Goal: Task Accomplishment & Management: Use online tool/utility

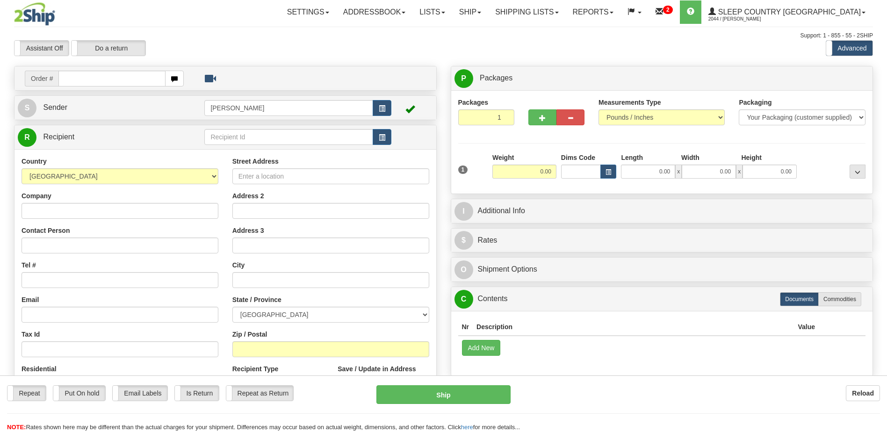
click at [92, 78] on input "text" at bounding box center [111, 79] width 107 height 16
type input "1"
type input "9000h992157"
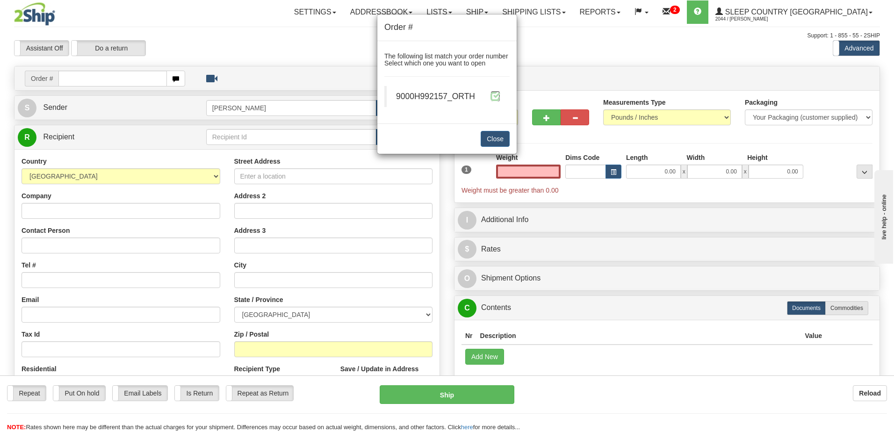
type input "0.00"
click at [500, 94] on span at bounding box center [495, 96] width 10 height 10
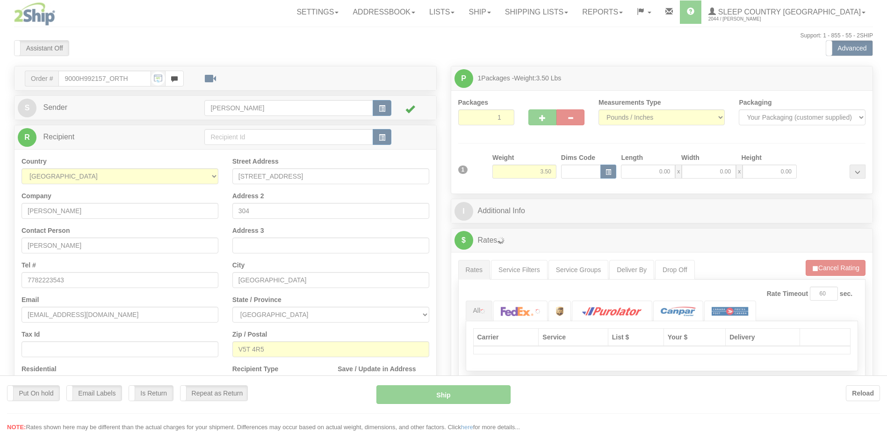
click at [584, 171] on div at bounding box center [443, 216] width 887 height 432
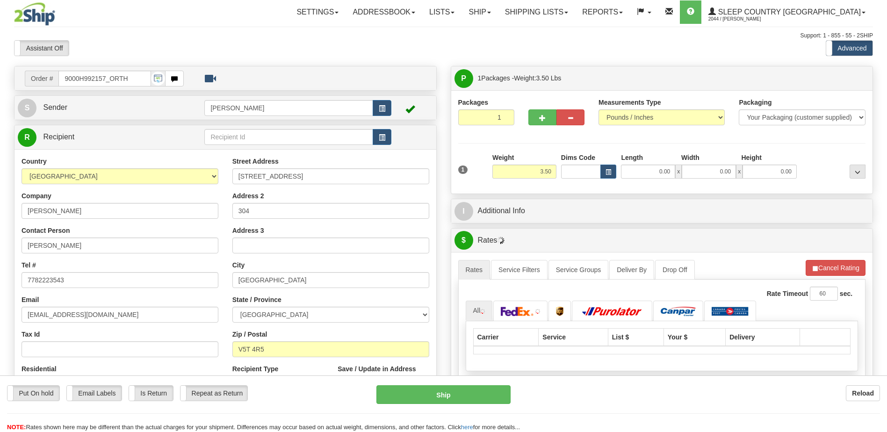
click at [583, 171] on div "Toggle navigation Settings Shipping Preferences Fields Preferences New" at bounding box center [443, 330] width 887 height 660
click at [583, 171] on input "Dims Code" at bounding box center [581, 172] width 40 height 14
type input "bte"
click button "Delete" at bounding box center [0, 0] width 0 height 0
type input "15.00"
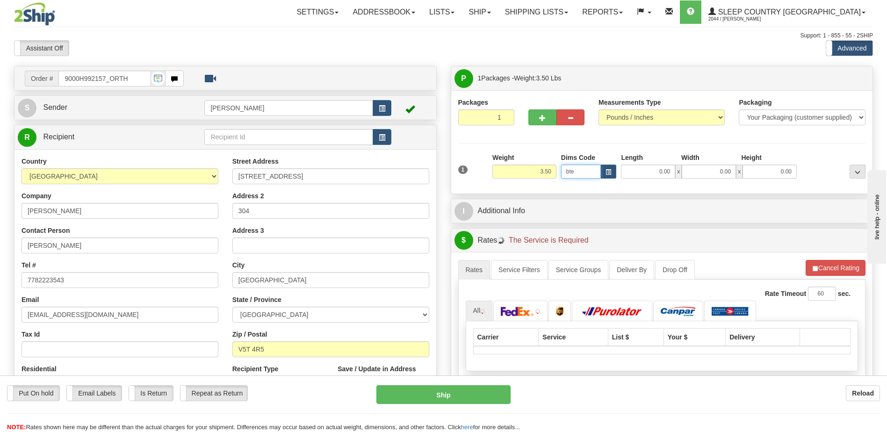
type input "5.00"
type input "25.00"
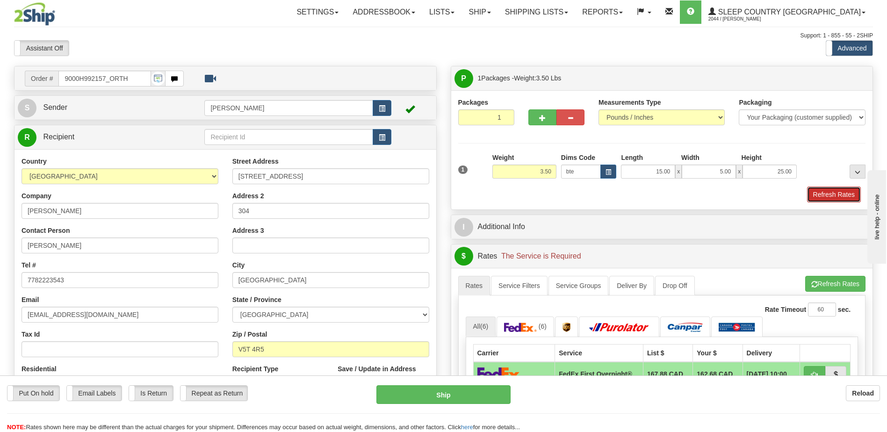
click at [831, 191] on button "Refresh Rates" at bounding box center [834, 195] width 54 height 16
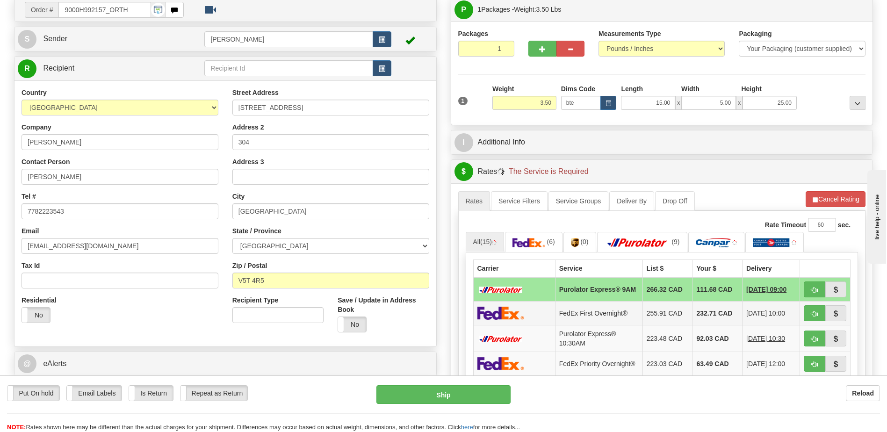
scroll to position [140, 0]
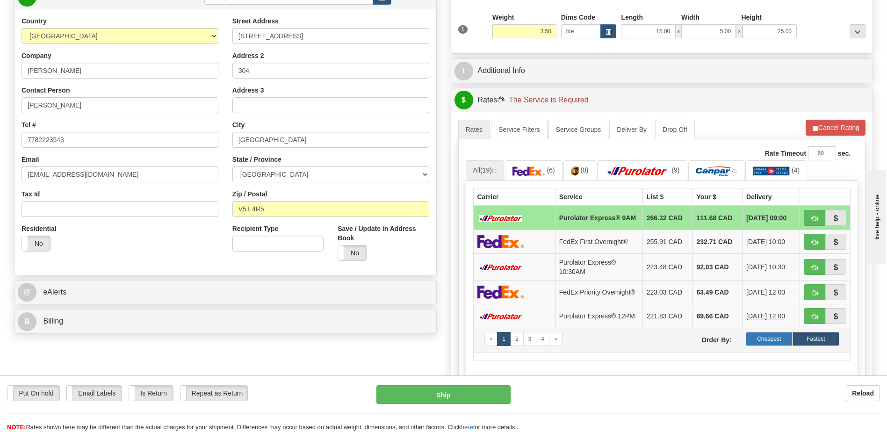
click at [770, 346] on label "Cheapest" at bounding box center [769, 339] width 47 height 14
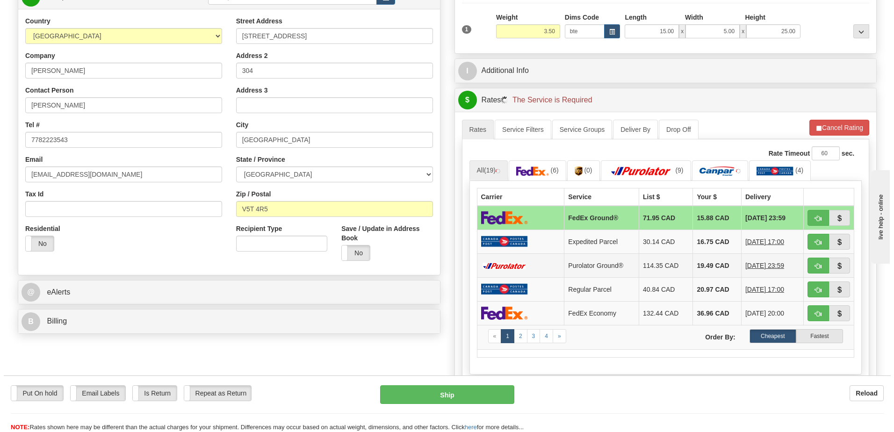
scroll to position [187, 0]
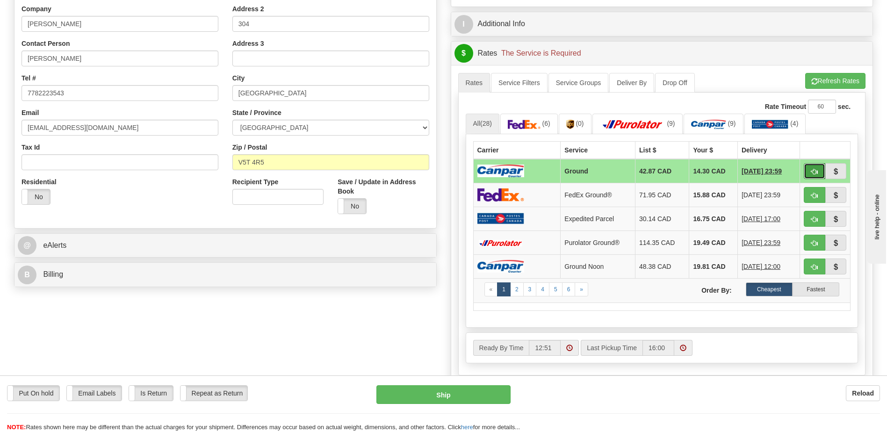
click at [818, 173] on button "button" at bounding box center [815, 171] width 22 height 16
type input "1"
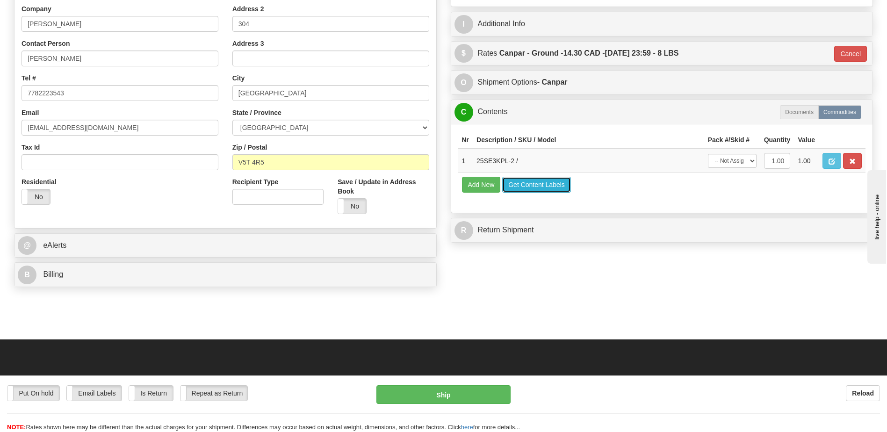
click at [548, 185] on button "Get Content Labels" at bounding box center [536, 185] width 69 height 16
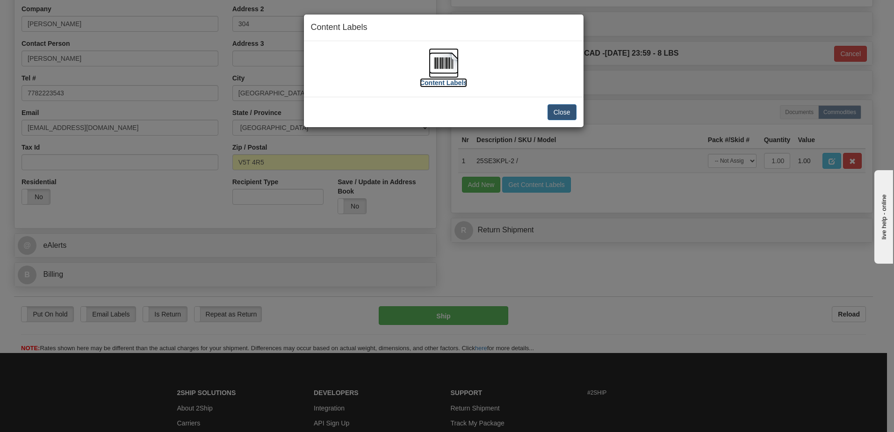
click at [450, 66] on img at bounding box center [444, 63] width 30 height 30
click at [568, 112] on button "Close" at bounding box center [561, 112] width 29 height 16
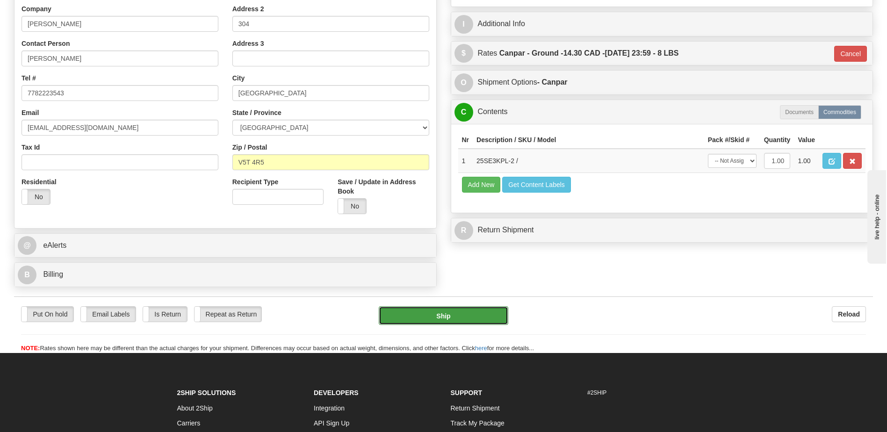
click at [461, 310] on button "Ship" at bounding box center [443, 315] width 129 height 19
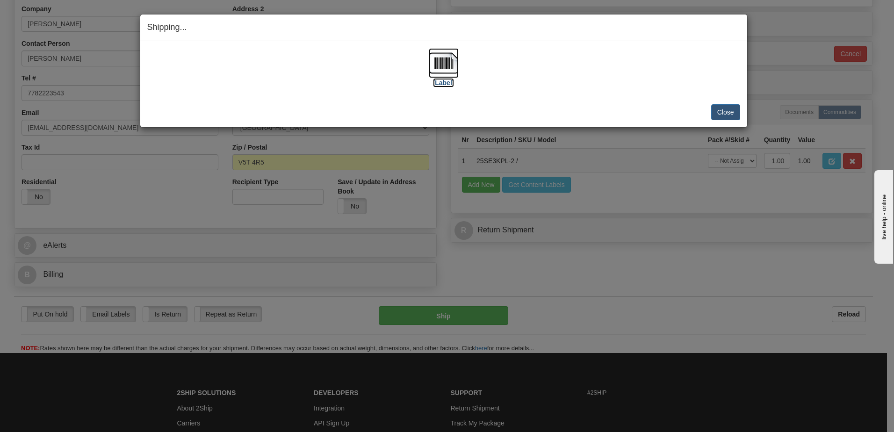
click at [438, 59] on img at bounding box center [444, 63] width 30 height 30
click at [499, 85] on div "[Label]" at bounding box center [443, 69] width 593 height 42
click at [724, 106] on button "Close" at bounding box center [725, 112] width 29 height 16
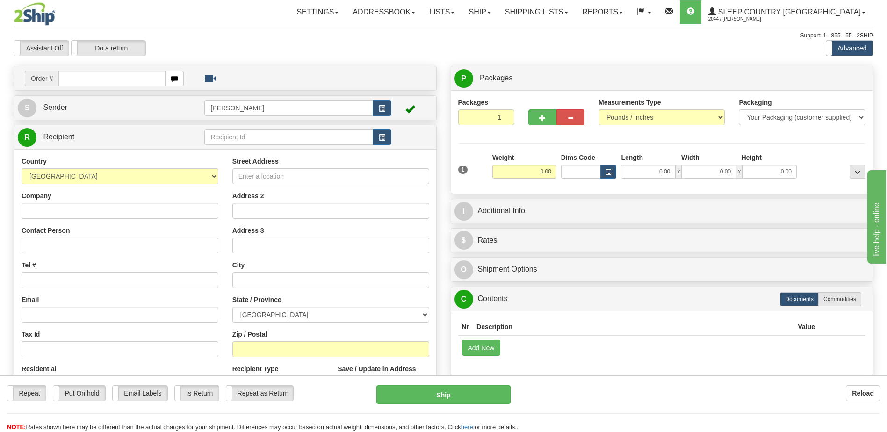
click at [76, 80] on div "Toggle navigation Settings Shipping Preferences Fields Preferences New" at bounding box center [443, 263] width 887 height 526
click at [81, 77] on input "text" at bounding box center [111, 79] width 107 height 16
type input "9000h992195"
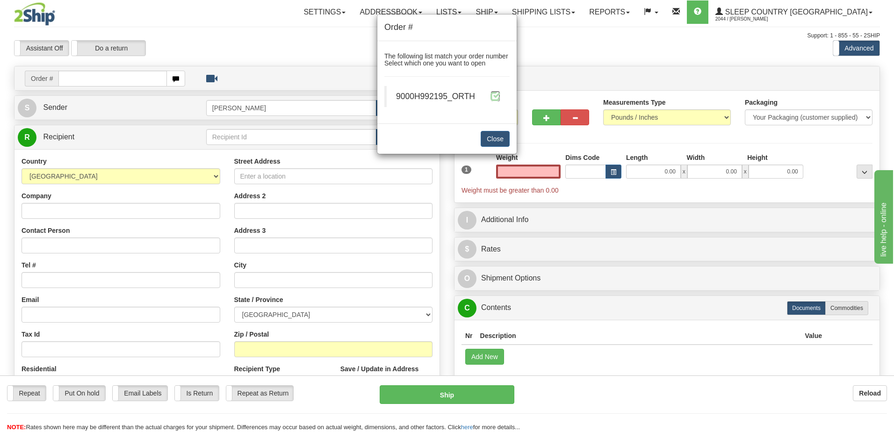
type input "0.00"
click at [500, 97] on span at bounding box center [495, 96] width 10 height 10
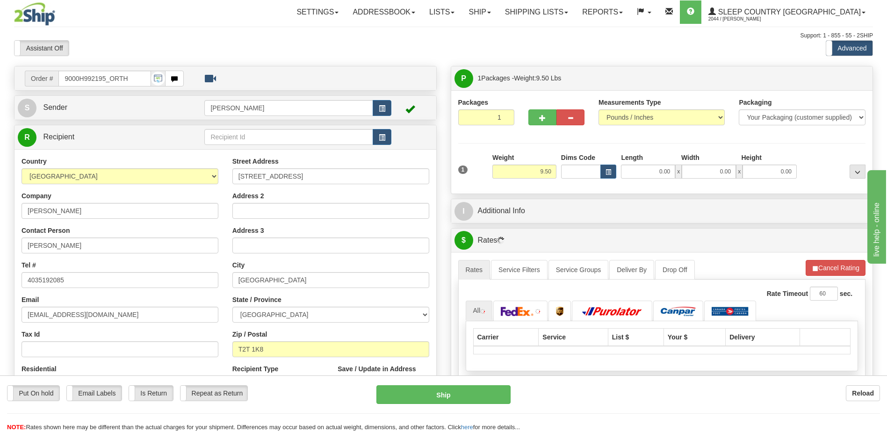
click at [584, 173] on div at bounding box center [443, 216] width 887 height 432
click at [584, 173] on input "Dims Code" at bounding box center [581, 172] width 40 height 14
type input "bte"
click button "Delete" at bounding box center [0, 0] width 0 height 0
type input "15.00"
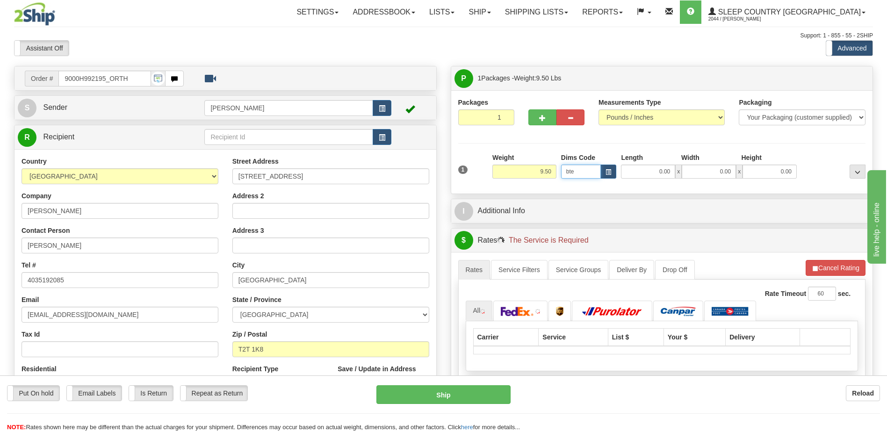
type input "5.00"
type input "25.00"
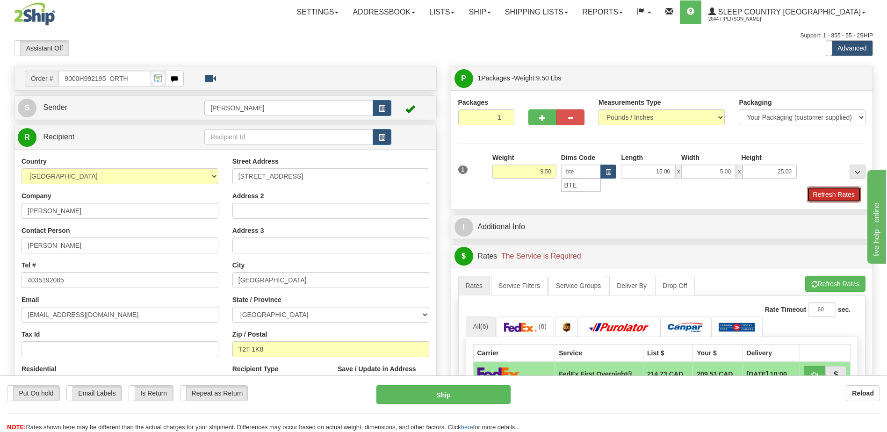
click at [842, 193] on button "Refresh Rates" at bounding box center [834, 195] width 54 height 16
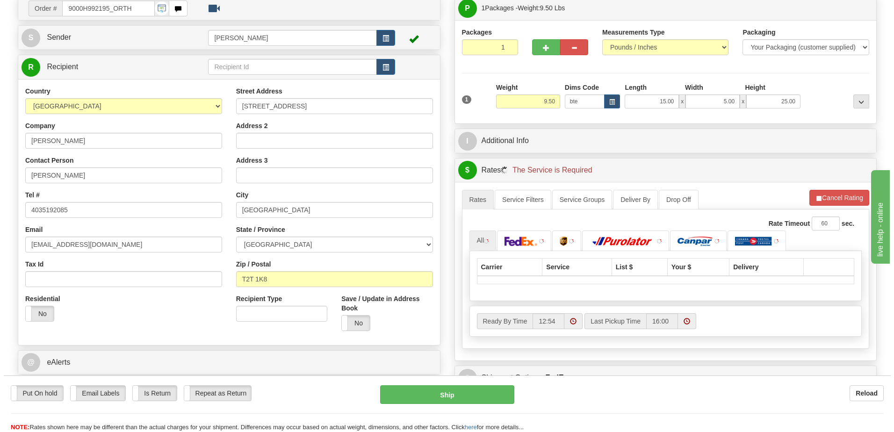
scroll to position [140, 0]
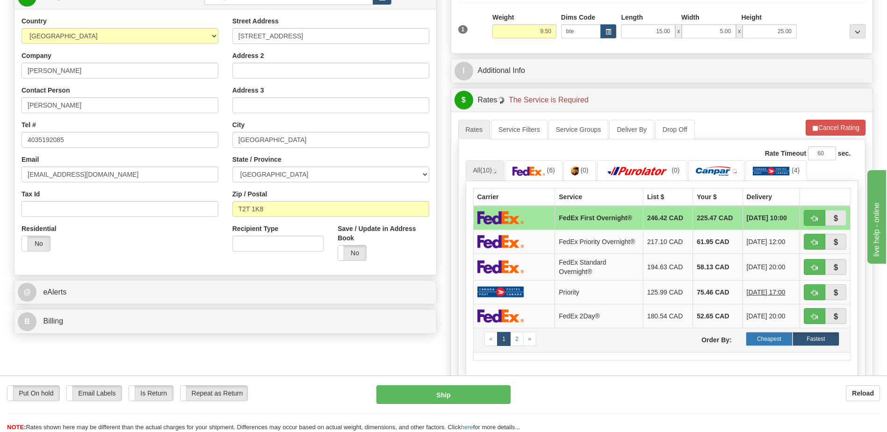
click at [782, 342] on label "Cheapest" at bounding box center [769, 339] width 47 height 14
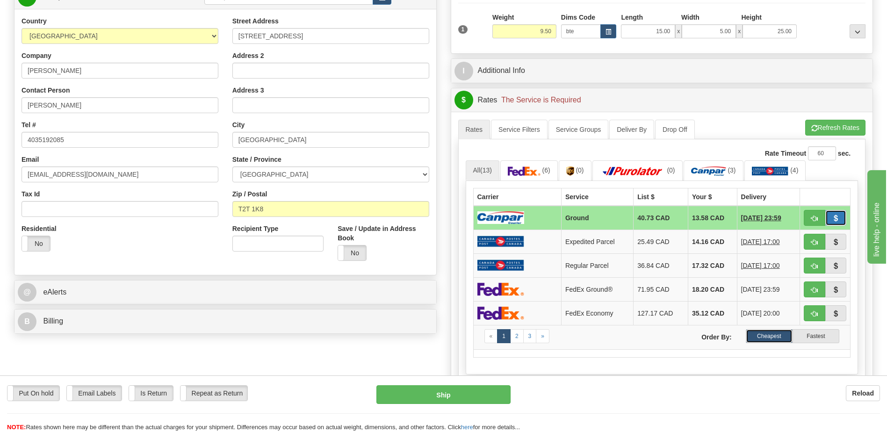
click at [825, 216] on button "button" at bounding box center [836, 218] width 22 height 16
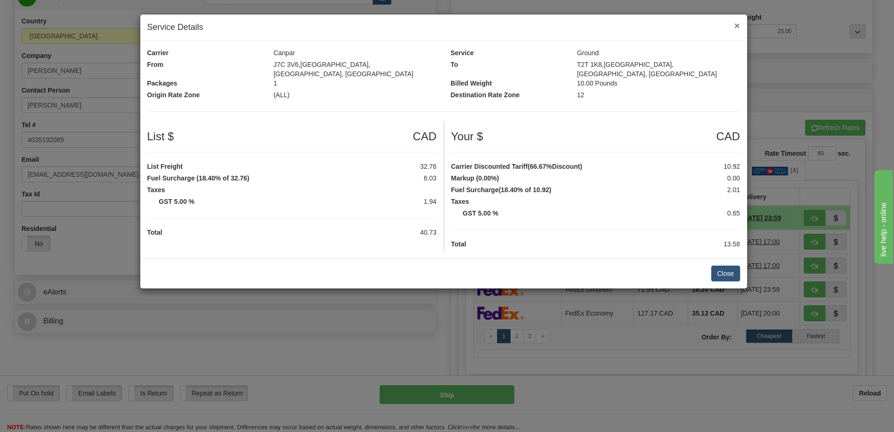
drag, startPoint x: 739, startPoint y: 24, endPoint x: 740, endPoint y: 34, distance: 9.9
click at [740, 24] on div "× Service Details" at bounding box center [443, 27] width 607 height 27
click at [720, 271] on button "Close" at bounding box center [725, 274] width 29 height 16
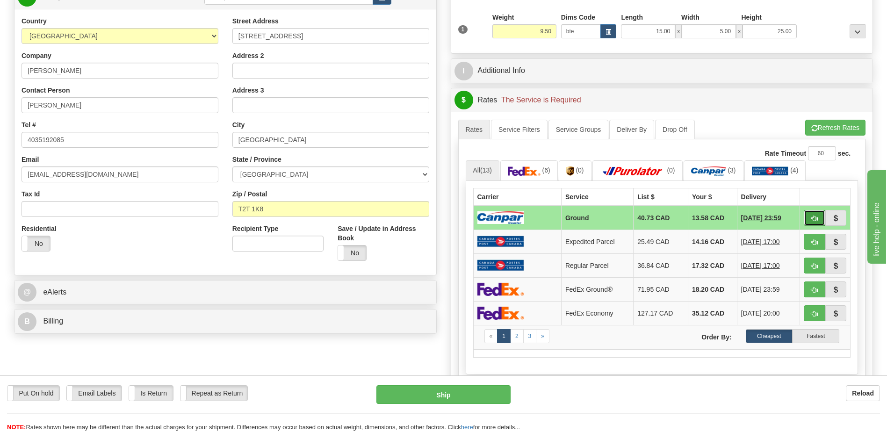
click at [815, 219] on span "button" at bounding box center [814, 219] width 7 height 6
type input "1"
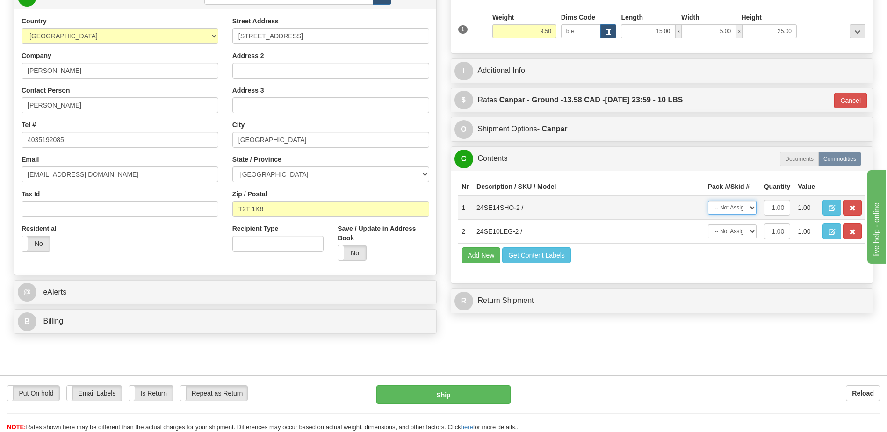
click at [739, 209] on select "-- Not Assigned -- Package 1" at bounding box center [732, 208] width 49 height 14
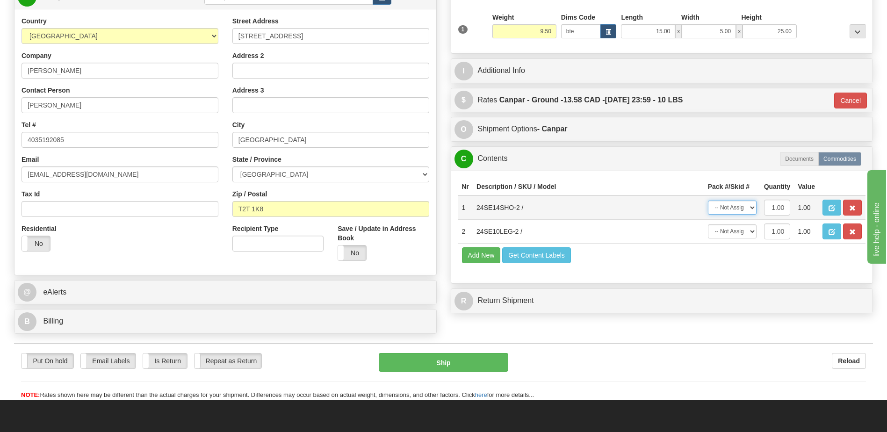
select select "0"
click at [708, 201] on select "-- Not Assigned -- Package 1" at bounding box center [732, 208] width 49 height 14
click at [734, 231] on select "-- Not Assigned -- Package 1" at bounding box center [732, 231] width 49 height 14
select select "0"
click at [708, 224] on select "-- Not Assigned -- Package 1" at bounding box center [732, 231] width 49 height 14
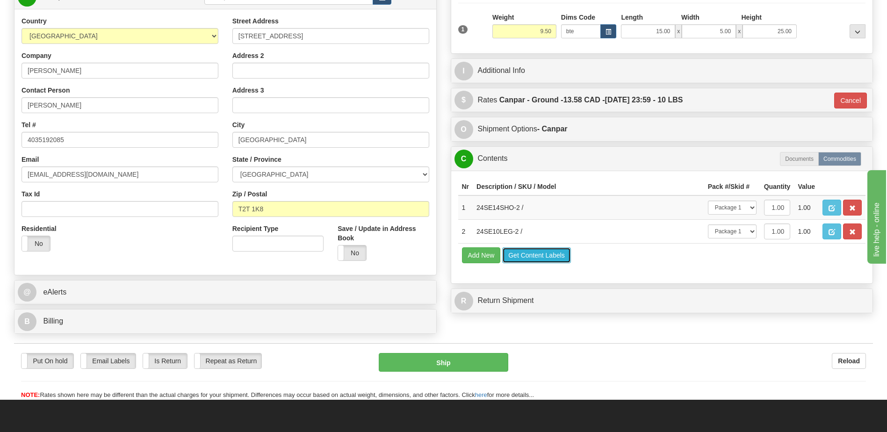
click at [550, 253] on button "Get Content Labels" at bounding box center [536, 255] width 69 height 16
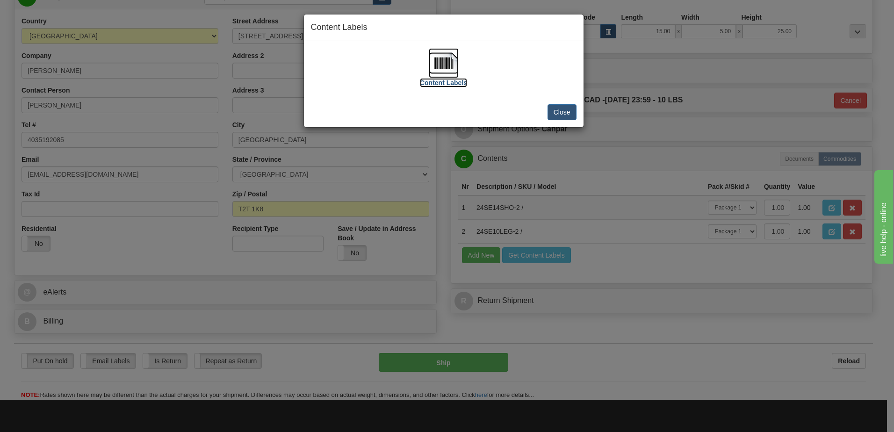
click at [442, 69] on img at bounding box center [444, 63] width 30 height 30
click at [569, 113] on button "Close" at bounding box center [561, 112] width 29 height 16
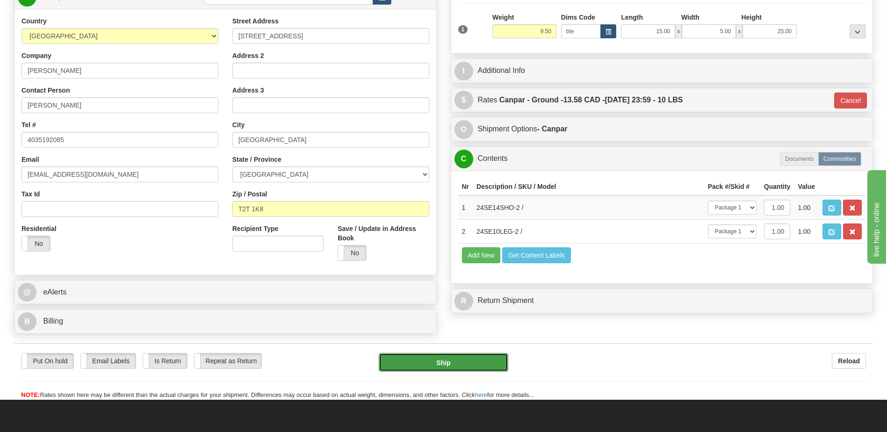
click at [460, 366] on button "Ship" at bounding box center [443, 362] width 129 height 19
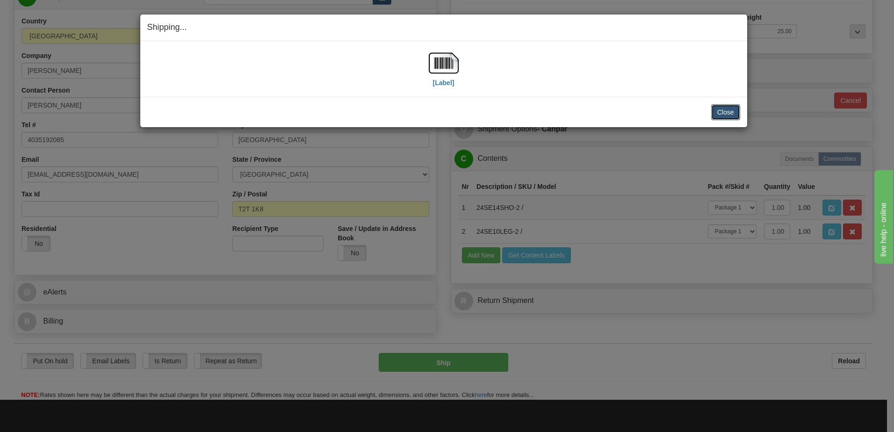
click at [729, 112] on button "Close" at bounding box center [725, 112] width 29 height 16
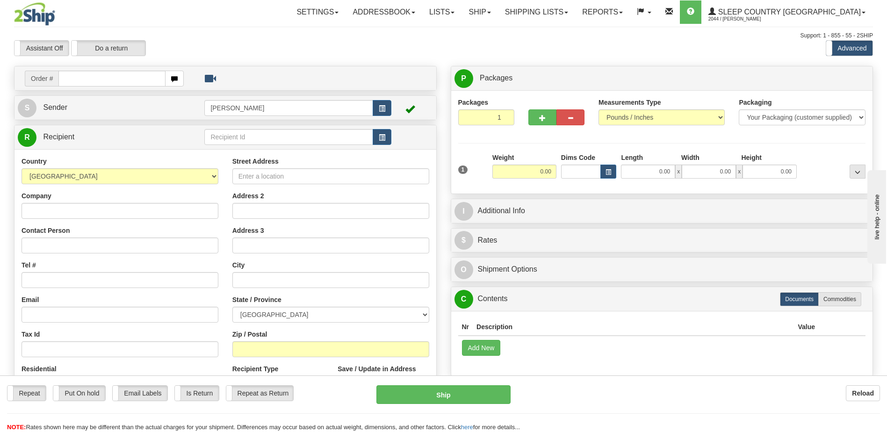
click at [90, 78] on input "text" at bounding box center [111, 79] width 107 height 16
type input "9002h992299"
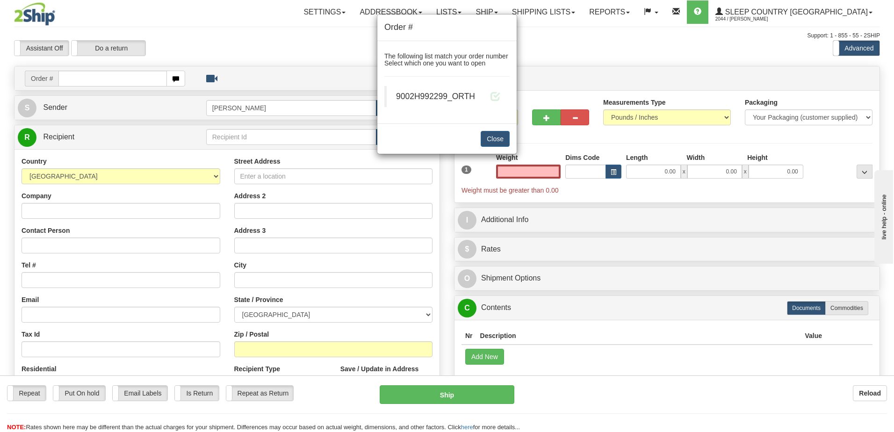
type input "0.00"
click at [501, 95] on blockquote "9002H992299_ORTH" at bounding box center [446, 96] width 125 height 21
click at [496, 95] on span at bounding box center [495, 96] width 10 height 10
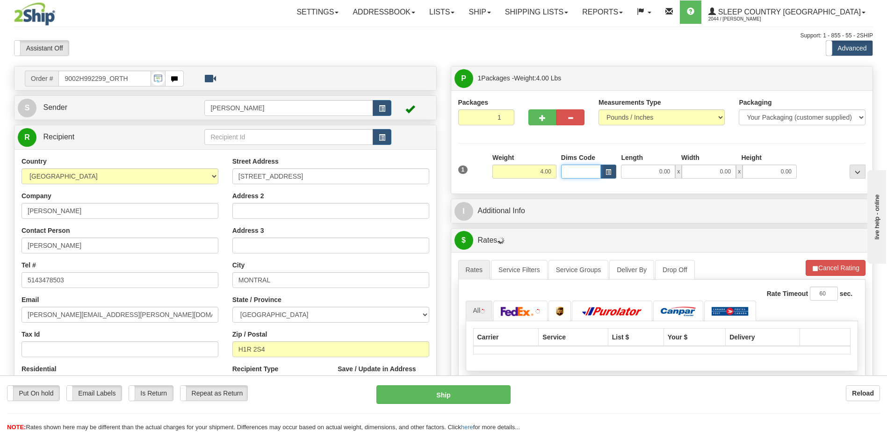
click at [574, 171] on input "Dims Code" at bounding box center [581, 172] width 40 height 14
type input "bte"
click button "Delete" at bounding box center [0, 0] width 0 height 0
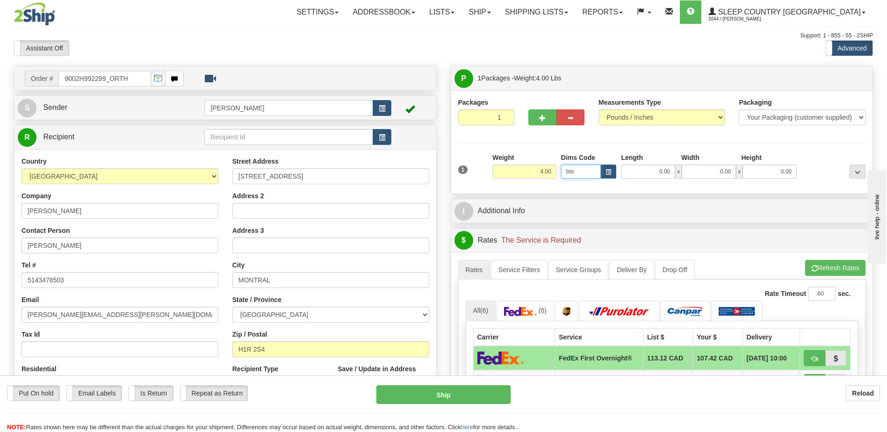
type input "15.00"
type input "5.00"
type input "25.00"
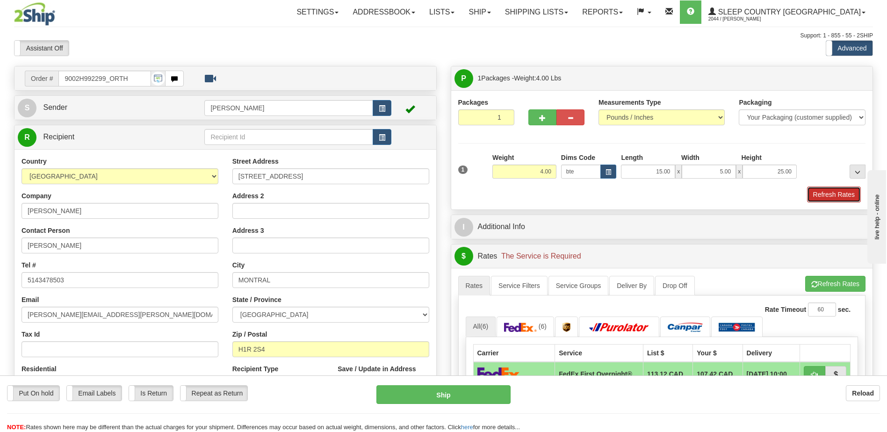
click at [836, 199] on button "Refresh Rates" at bounding box center [834, 195] width 54 height 16
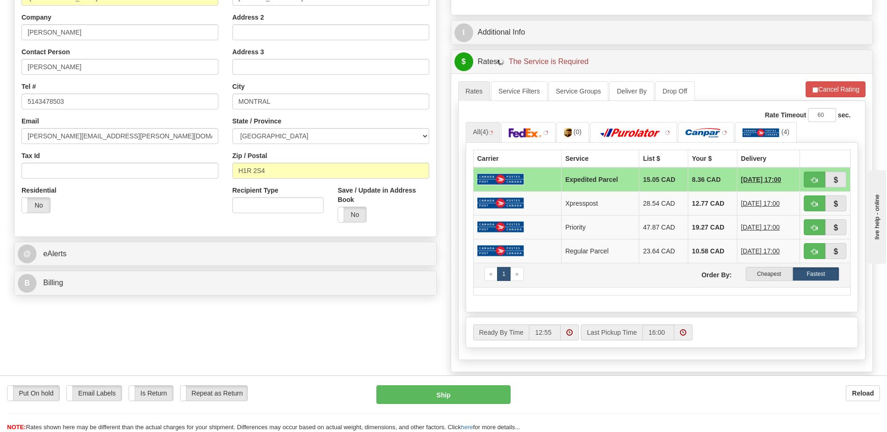
scroll to position [187, 0]
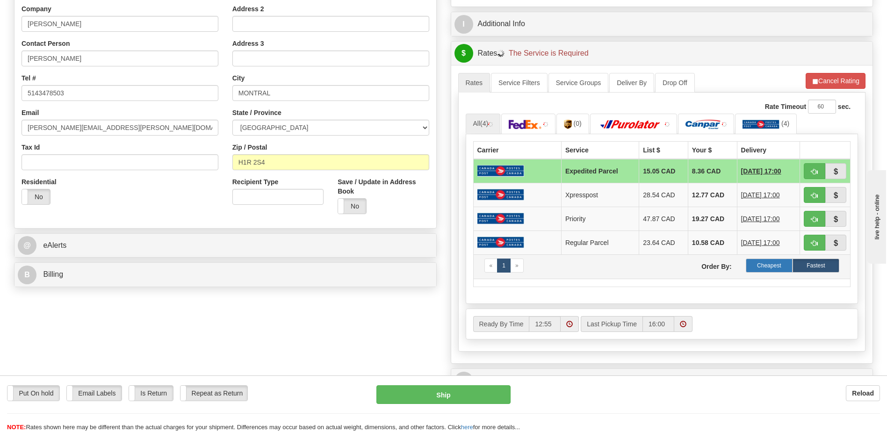
click at [779, 266] on label "Cheapest" at bounding box center [769, 266] width 47 height 14
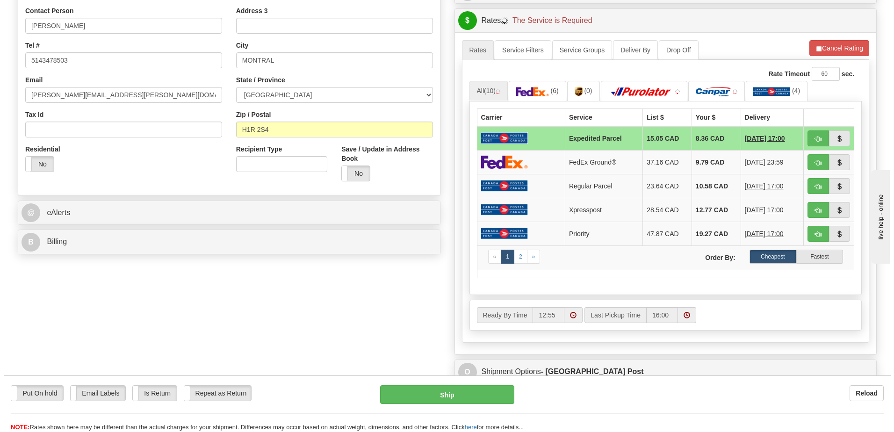
scroll to position [234, 0]
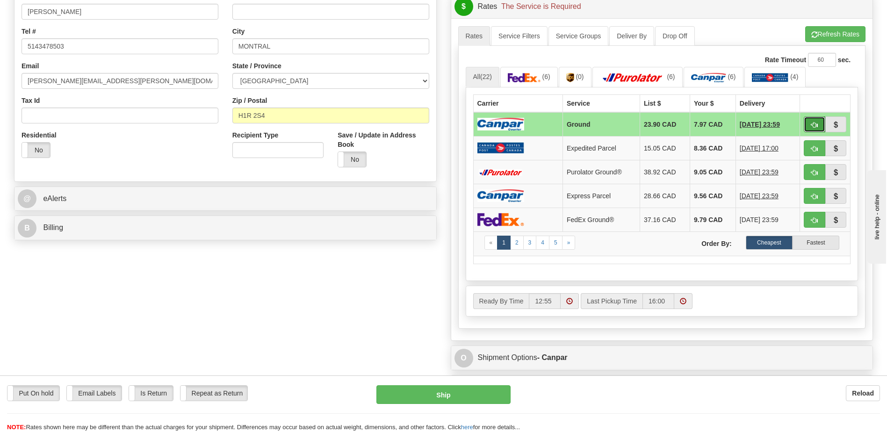
click at [819, 122] on button "button" at bounding box center [815, 124] width 22 height 16
type input "1"
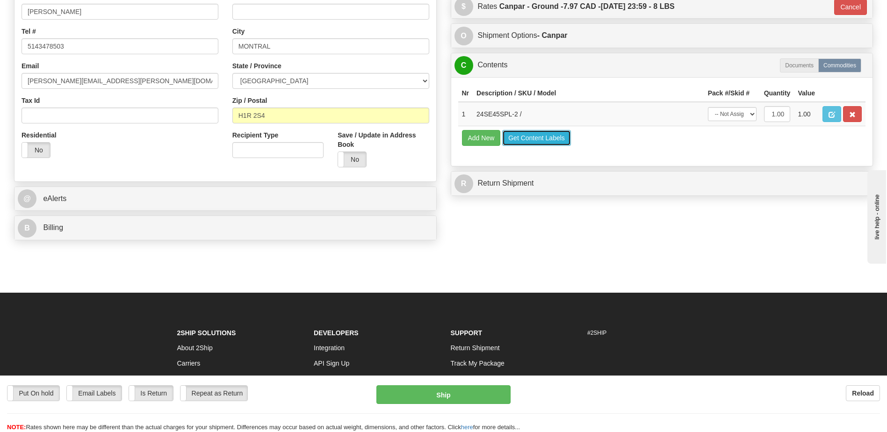
click at [530, 140] on button "Get Content Labels" at bounding box center [536, 138] width 69 height 16
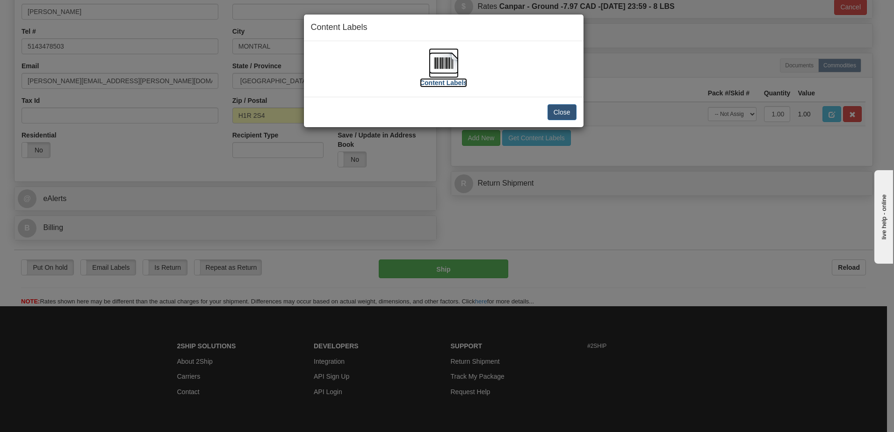
click at [442, 64] on img at bounding box center [444, 63] width 30 height 30
click at [564, 112] on button "Close" at bounding box center [561, 112] width 29 height 16
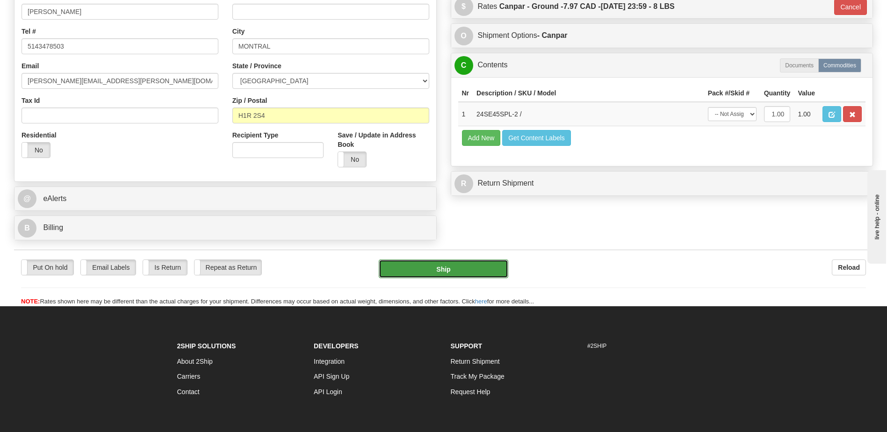
click at [465, 271] on button "Ship" at bounding box center [443, 268] width 129 height 19
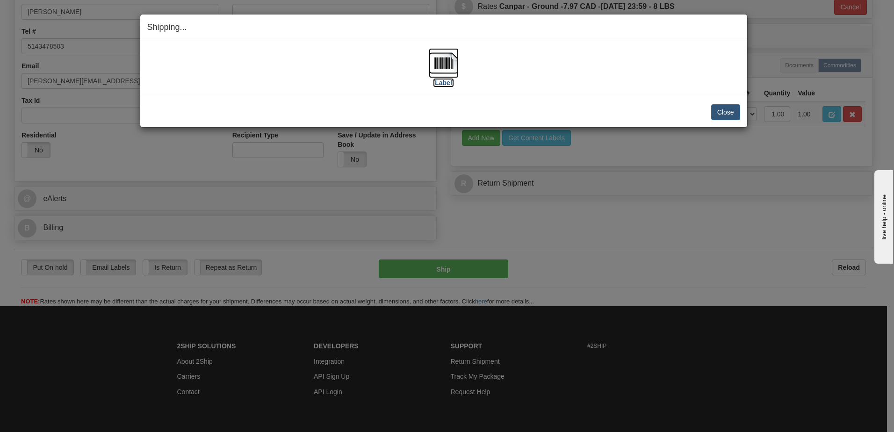
click at [443, 66] on img at bounding box center [444, 63] width 30 height 30
click at [588, 75] on div "[Label]" at bounding box center [443, 69] width 593 height 42
click at [724, 107] on button "Close" at bounding box center [725, 112] width 29 height 16
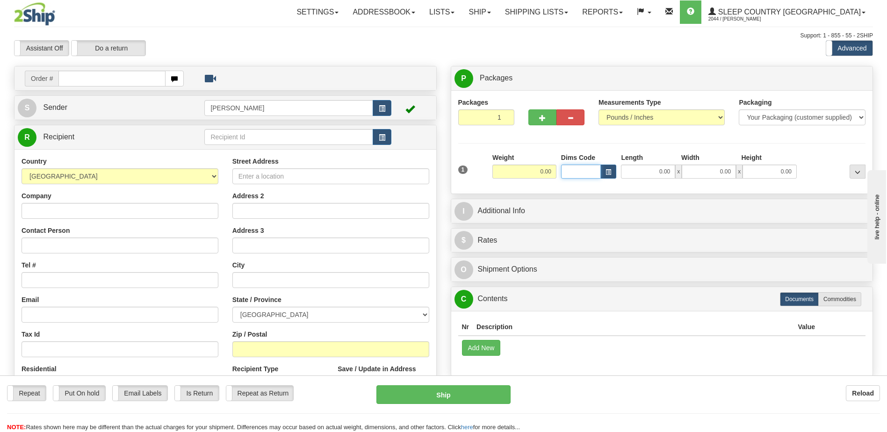
click at [574, 175] on input "Dims Code" at bounding box center [581, 172] width 40 height 14
click at [88, 82] on input "text" at bounding box center [111, 79] width 107 height 16
type input "9000h990174"
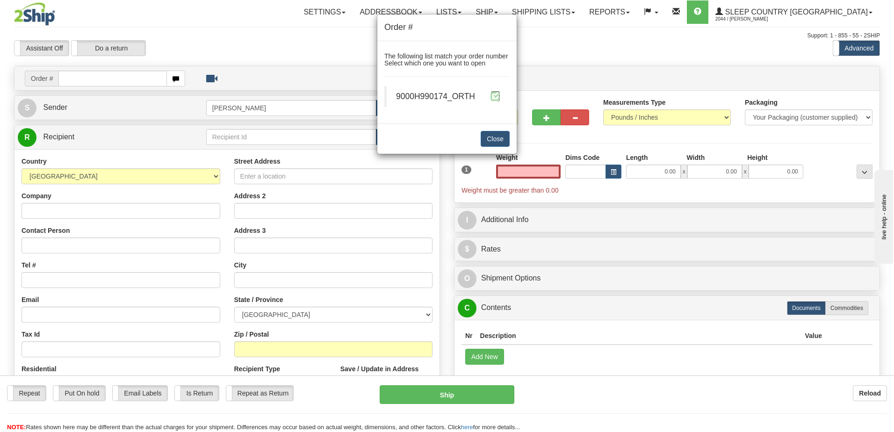
type input "0.00"
click at [492, 95] on span at bounding box center [495, 96] width 10 height 10
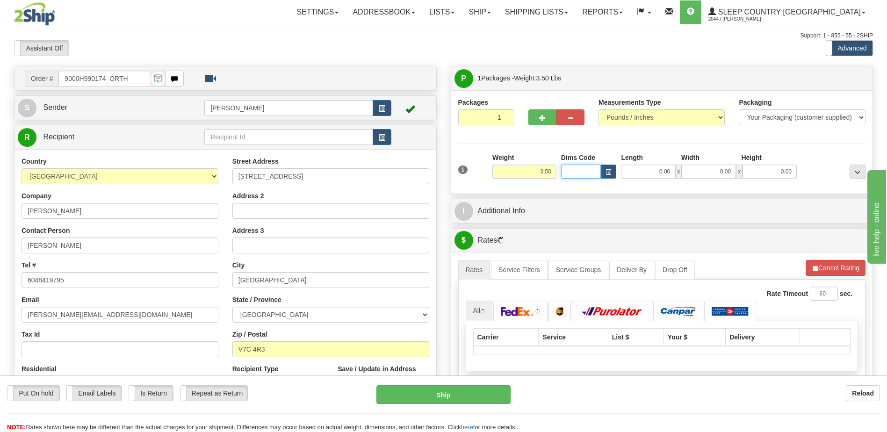
click at [574, 171] on input "Dims Code" at bounding box center [581, 172] width 40 height 14
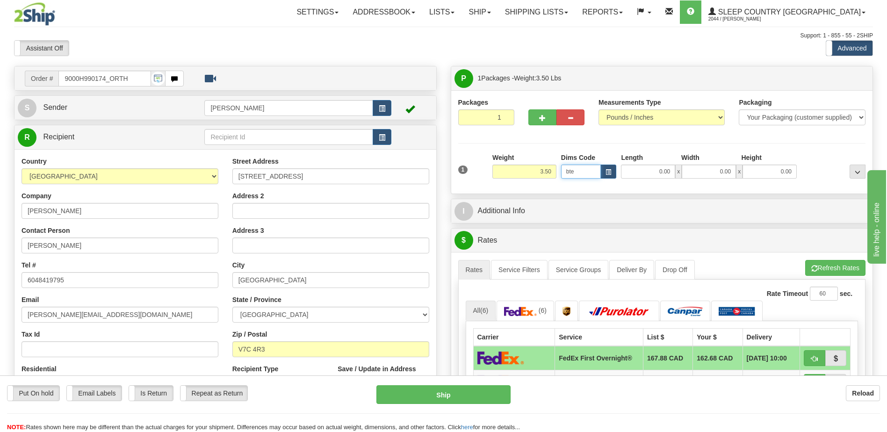
type input "bte"
click button "Delete" at bounding box center [0, 0] width 0 height 0
type input "15.00"
type input "5.00"
type input "25.00"
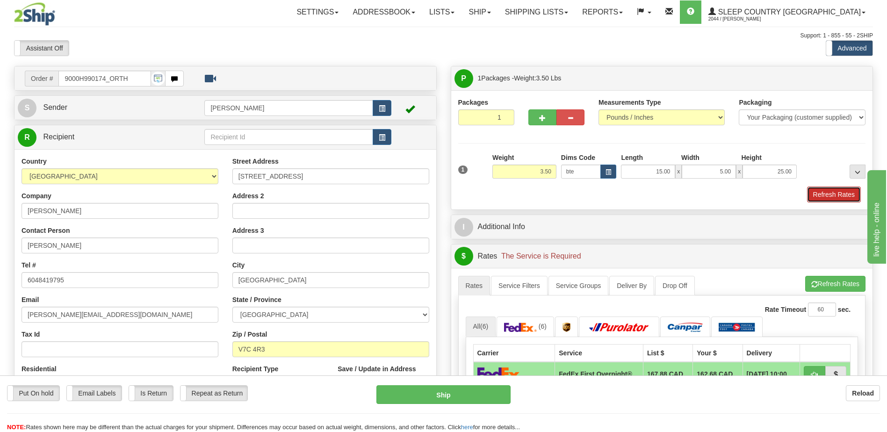
click at [820, 189] on button "Refresh Rates" at bounding box center [834, 195] width 54 height 16
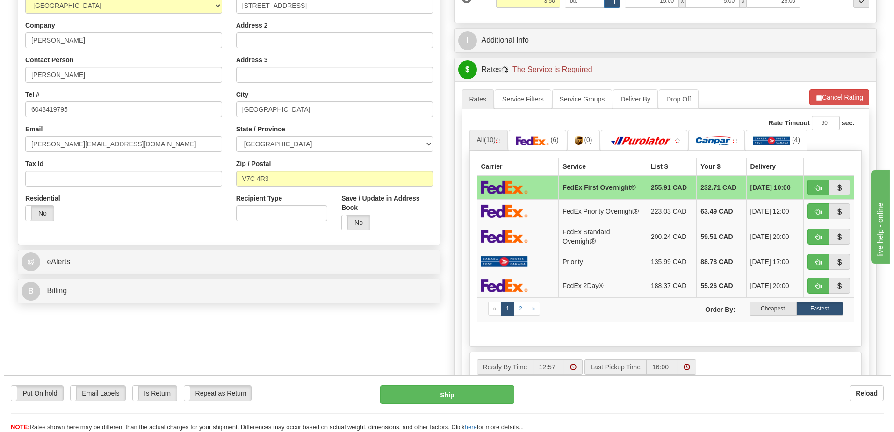
scroll to position [187, 0]
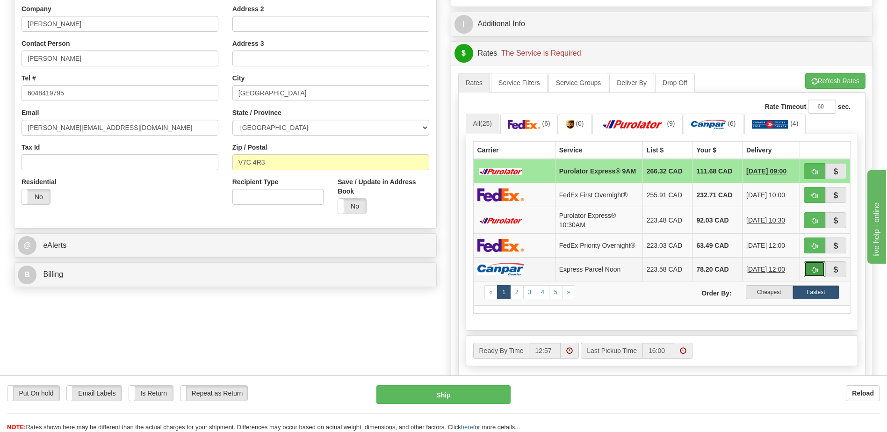
click at [809, 273] on button "button" at bounding box center [815, 269] width 22 height 16
type input "E1"
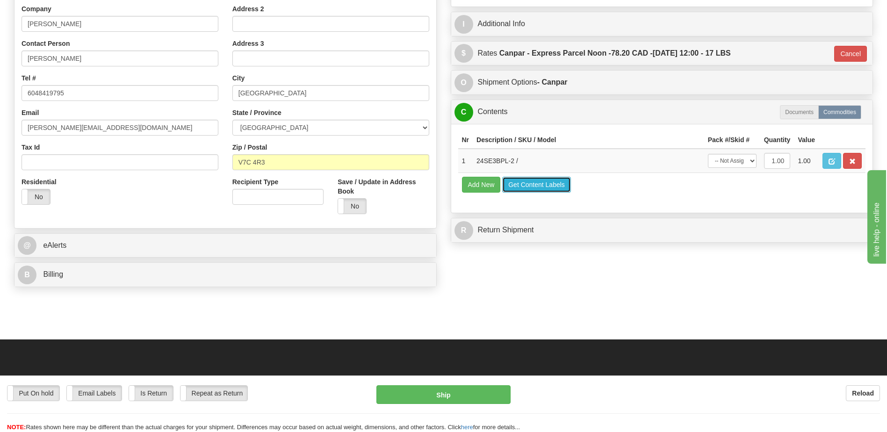
click at [561, 185] on button "Get Content Labels" at bounding box center [536, 185] width 69 height 16
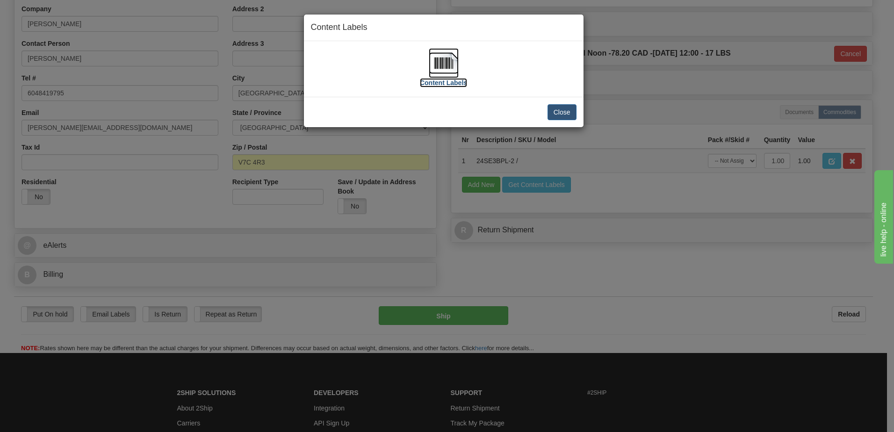
click at [449, 64] on img at bounding box center [444, 63] width 30 height 30
click at [562, 113] on button "Close" at bounding box center [561, 112] width 29 height 16
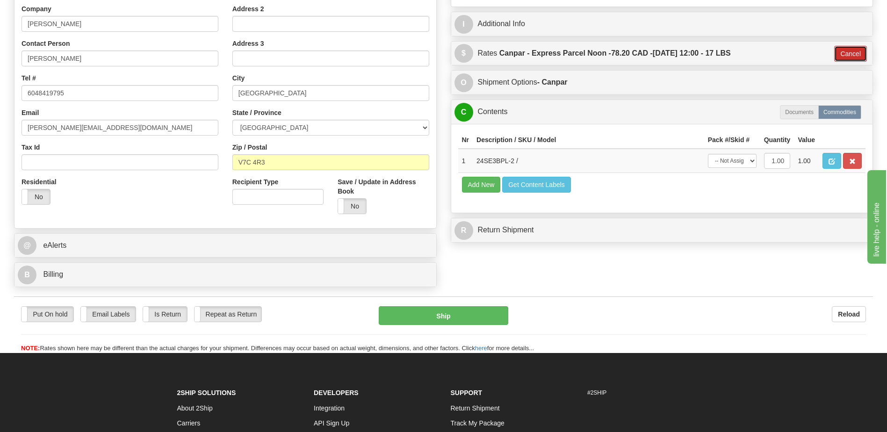
click at [856, 52] on button "Cancel" at bounding box center [850, 54] width 33 height 16
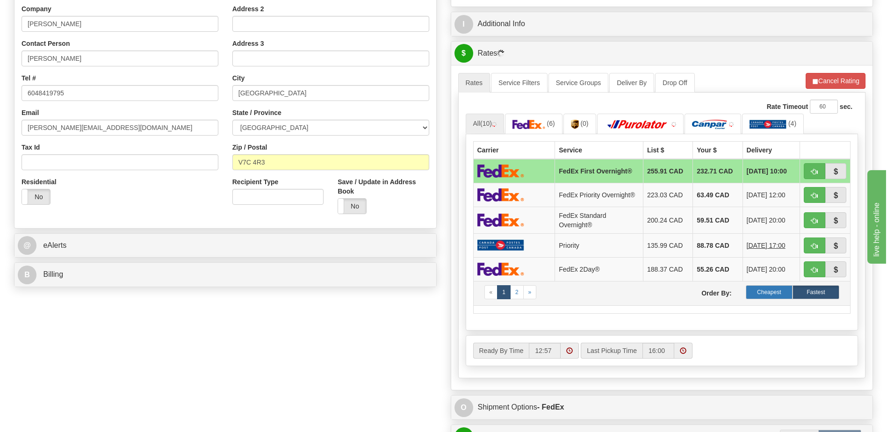
click at [768, 295] on label "Cheapest" at bounding box center [769, 292] width 47 height 14
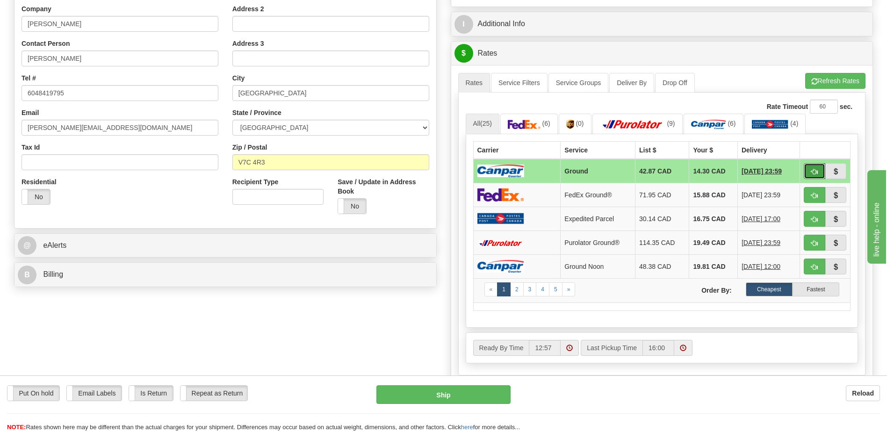
click at [816, 173] on span "button" at bounding box center [814, 172] width 7 height 6
type input "1"
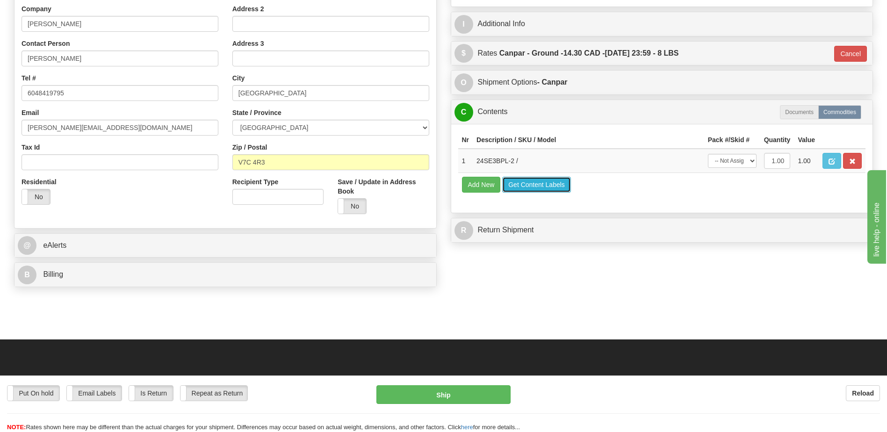
click at [535, 190] on button "Get Content Labels" at bounding box center [536, 185] width 69 height 16
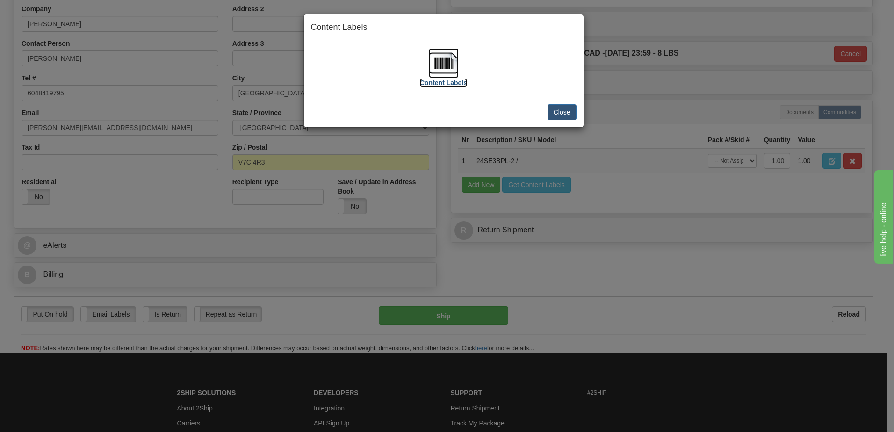
click at [445, 55] on img at bounding box center [444, 63] width 30 height 30
click at [567, 111] on button "Close" at bounding box center [561, 112] width 29 height 16
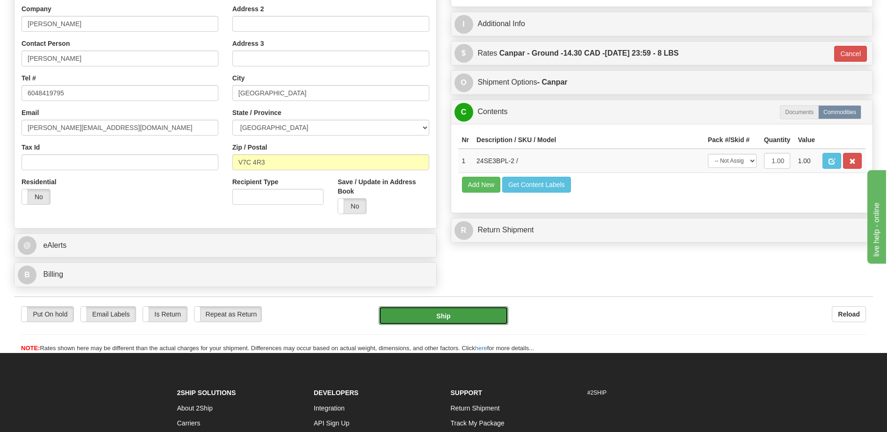
click at [447, 315] on button "Ship" at bounding box center [443, 315] width 129 height 19
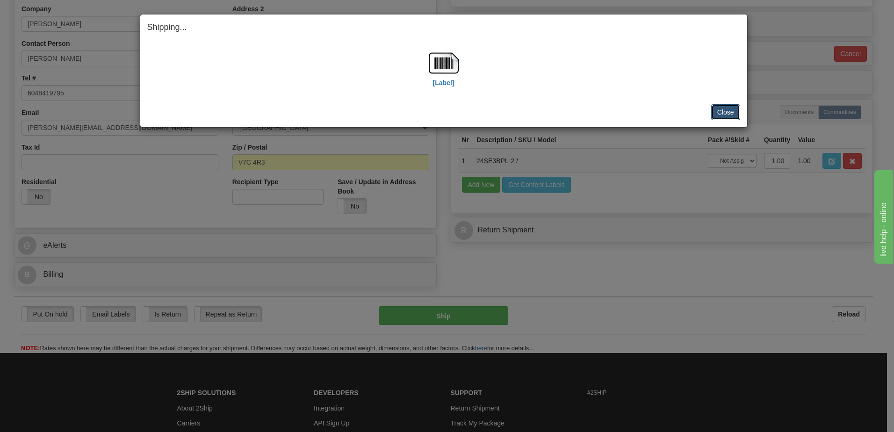
click at [733, 112] on button "Close" at bounding box center [725, 112] width 29 height 16
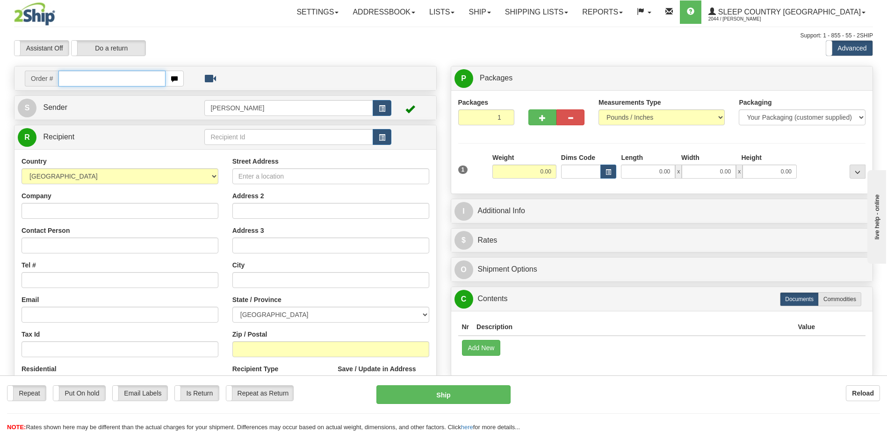
click at [88, 73] on input "text" at bounding box center [111, 79] width 107 height 16
type input "9000h990925"
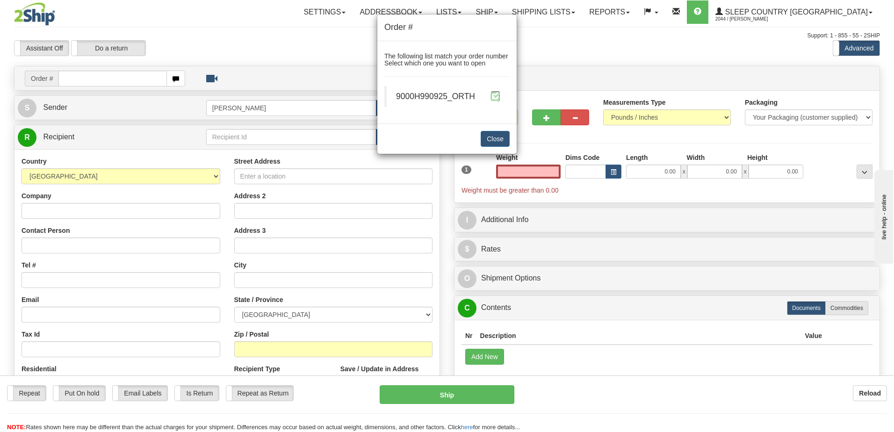
type input "0.00"
click at [496, 99] on span at bounding box center [495, 96] width 10 height 10
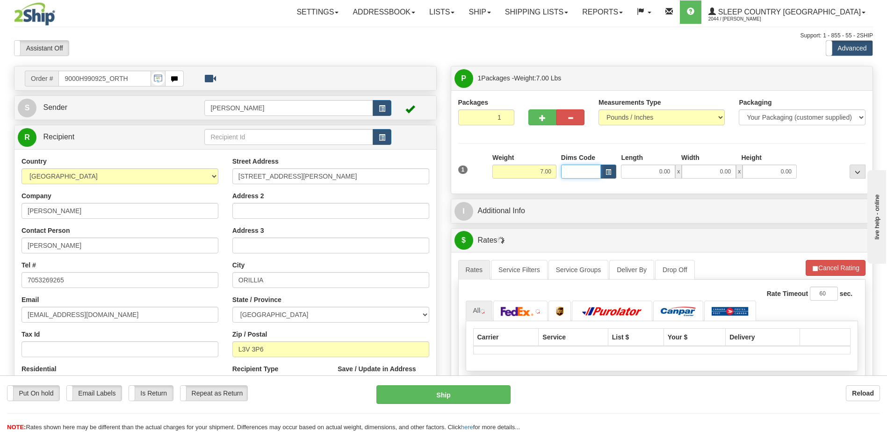
click at [586, 174] on input "Dims Code" at bounding box center [581, 172] width 40 height 14
type input "bte"
click button "Delete" at bounding box center [0, 0] width 0 height 0
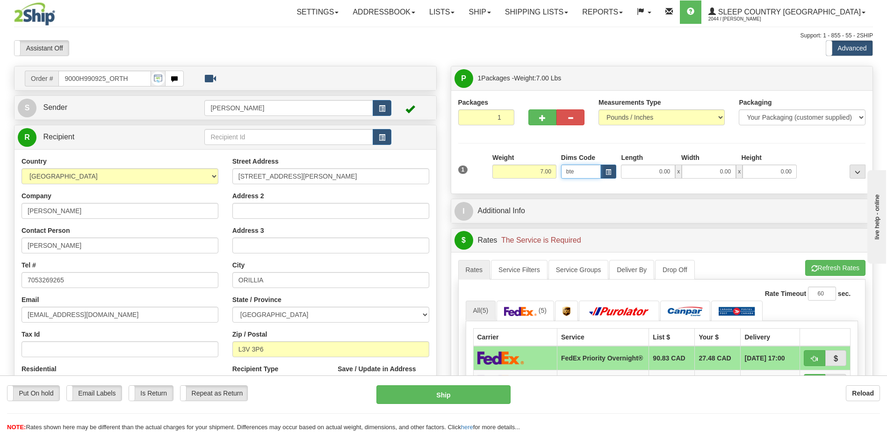
type input "15.00"
type input "5.00"
type input "25.00"
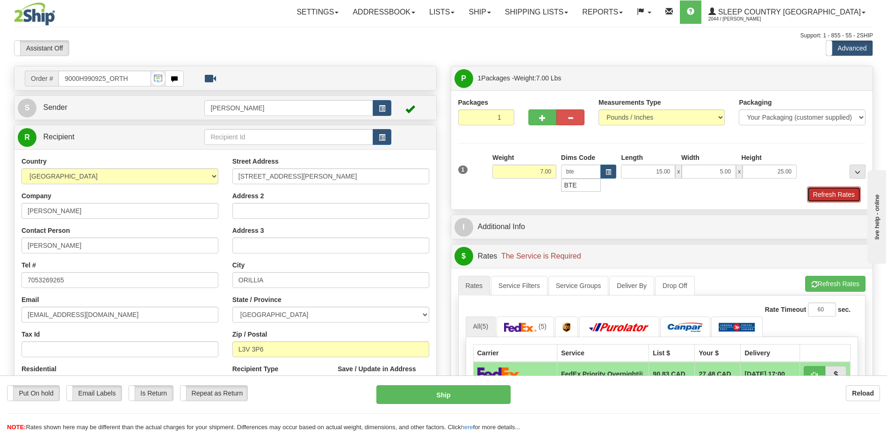
click at [842, 200] on button "Refresh Rates" at bounding box center [834, 195] width 54 height 16
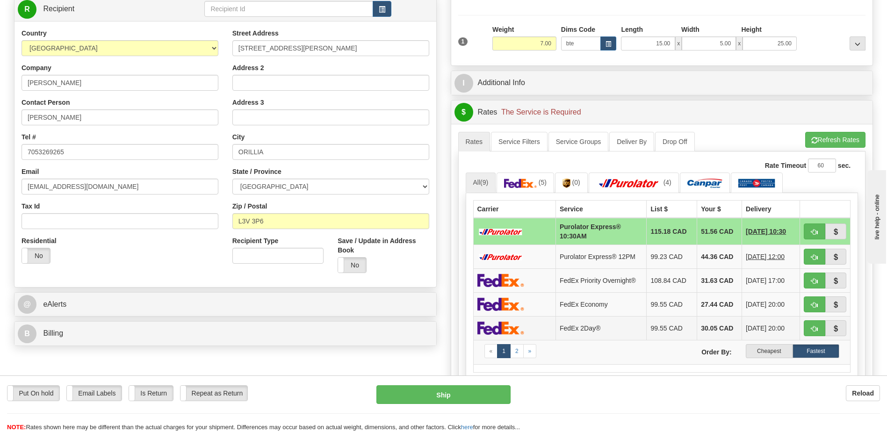
scroll to position [140, 0]
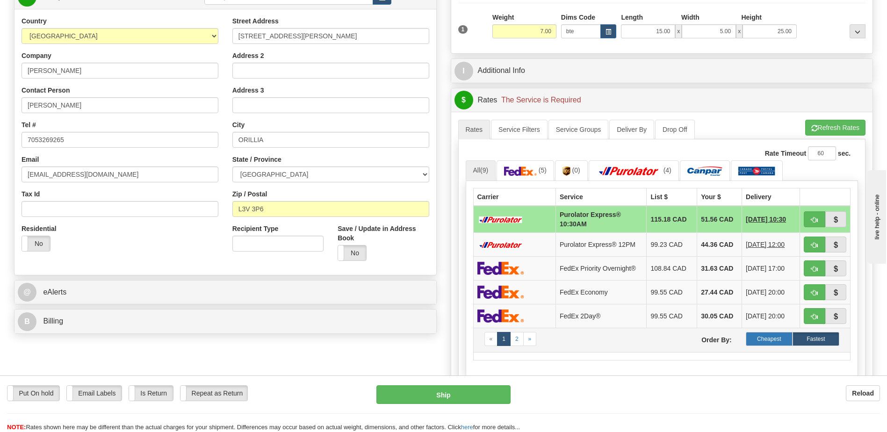
click at [765, 344] on label "Cheapest" at bounding box center [769, 339] width 47 height 14
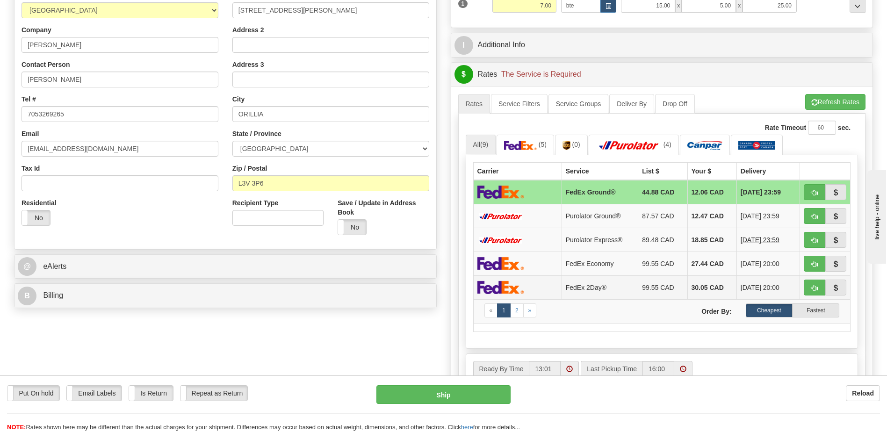
scroll to position [187, 0]
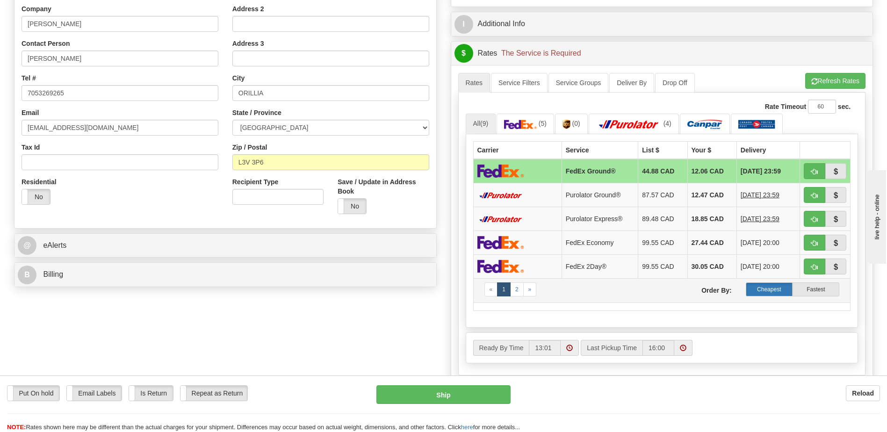
click at [773, 291] on label "Cheapest" at bounding box center [769, 289] width 47 height 14
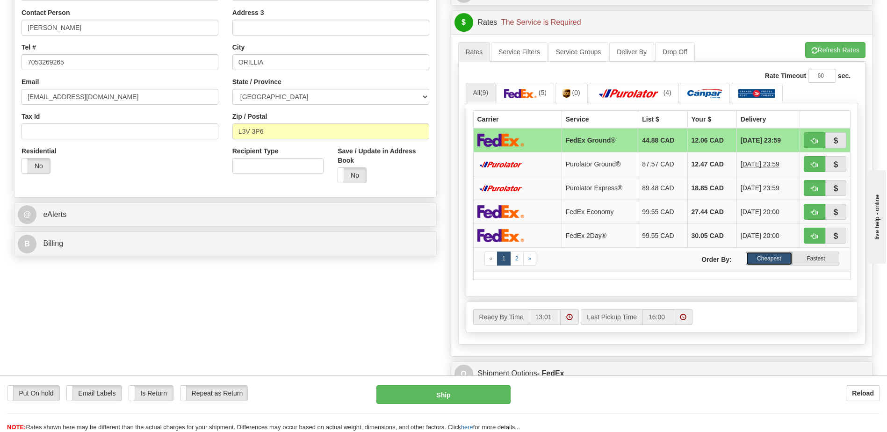
scroll to position [234, 0]
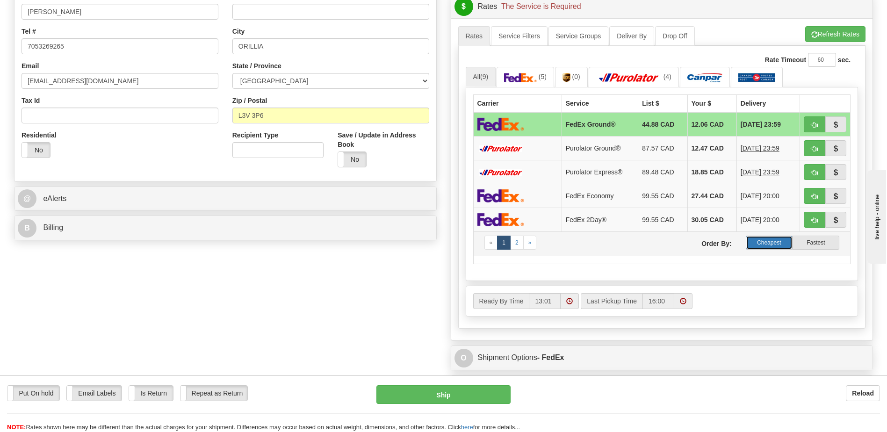
click at [777, 240] on label "Cheapest" at bounding box center [769, 243] width 47 height 14
click at [784, 245] on label "Cheapest" at bounding box center [769, 243] width 47 height 14
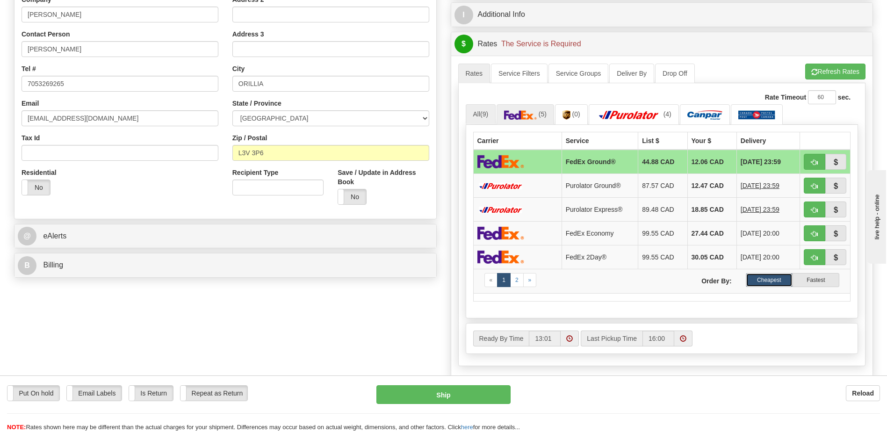
scroll to position [140, 0]
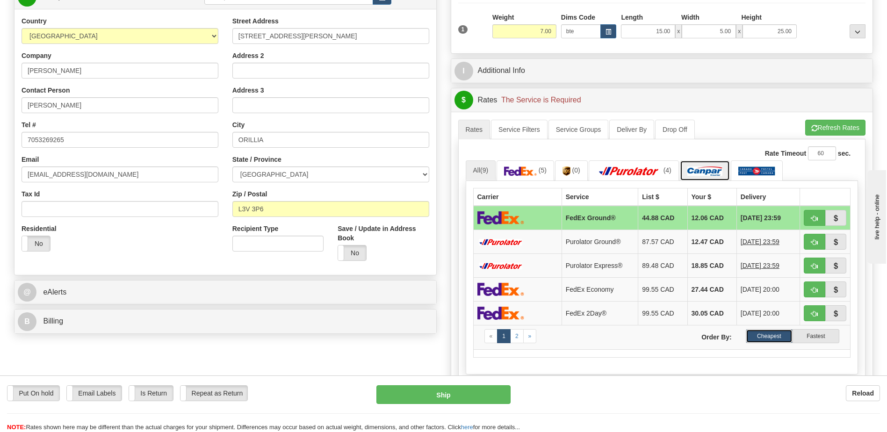
click at [695, 173] on img at bounding box center [704, 170] width 35 height 9
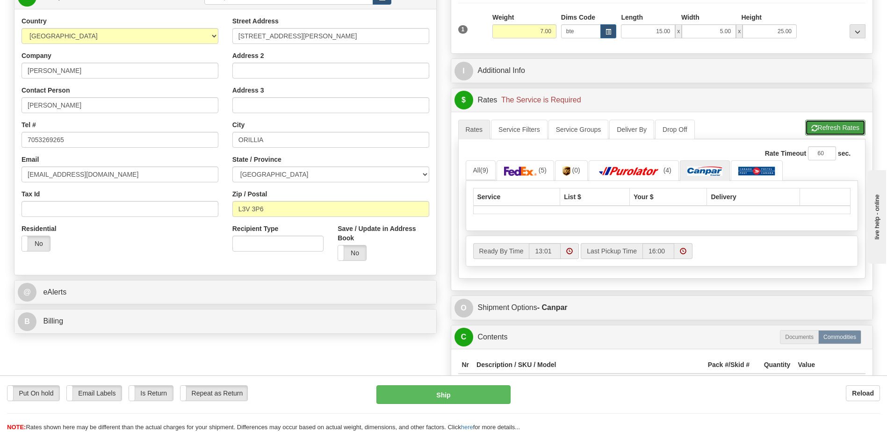
click at [815, 126] on span "button" at bounding box center [814, 128] width 7 height 6
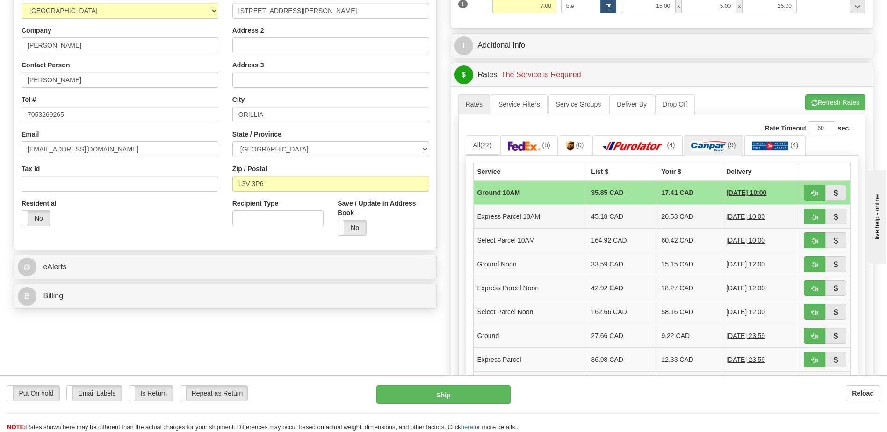
scroll to position [187, 0]
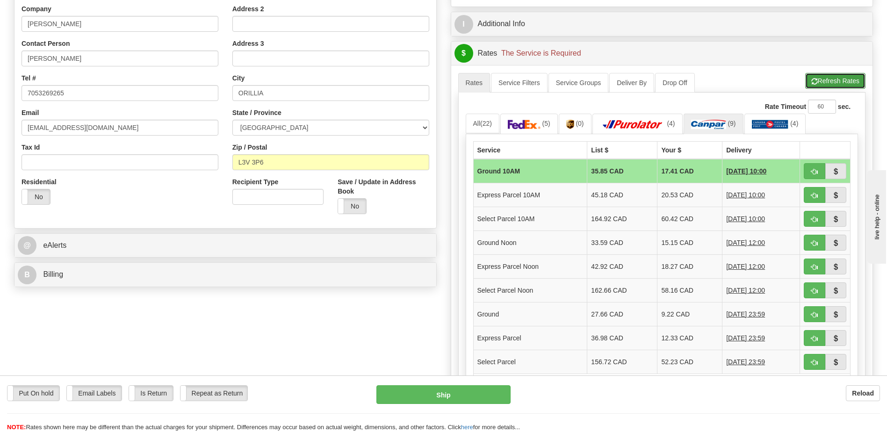
click at [826, 79] on button "Refresh Rates" at bounding box center [835, 81] width 60 height 16
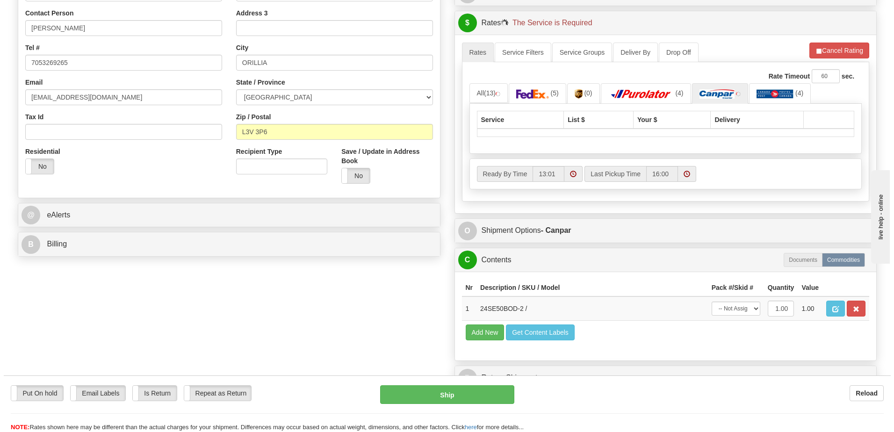
scroll to position [234, 0]
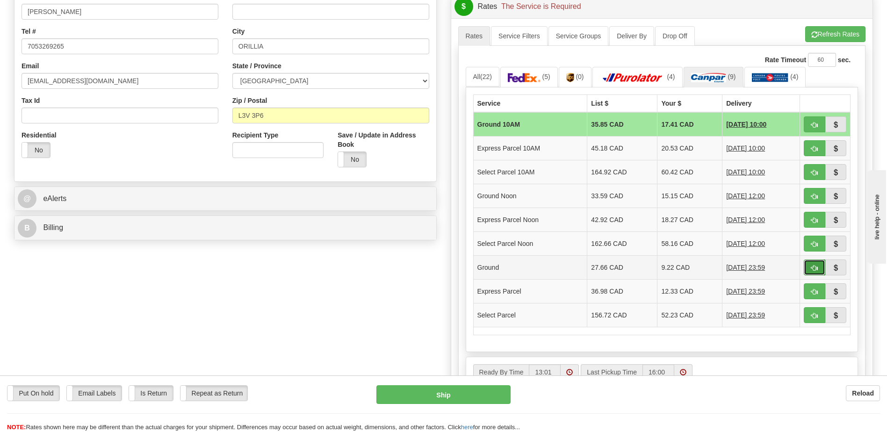
click at [814, 267] on span "button" at bounding box center [814, 268] width 7 height 6
type input "1"
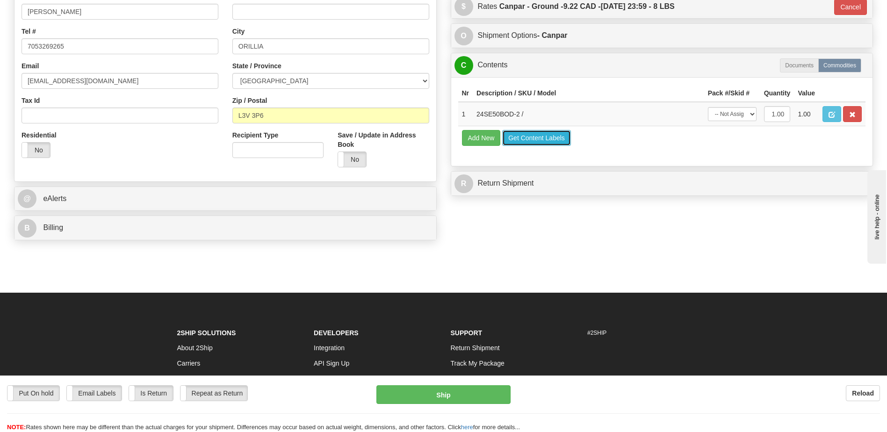
click at [552, 136] on button "Get Content Labels" at bounding box center [536, 138] width 69 height 16
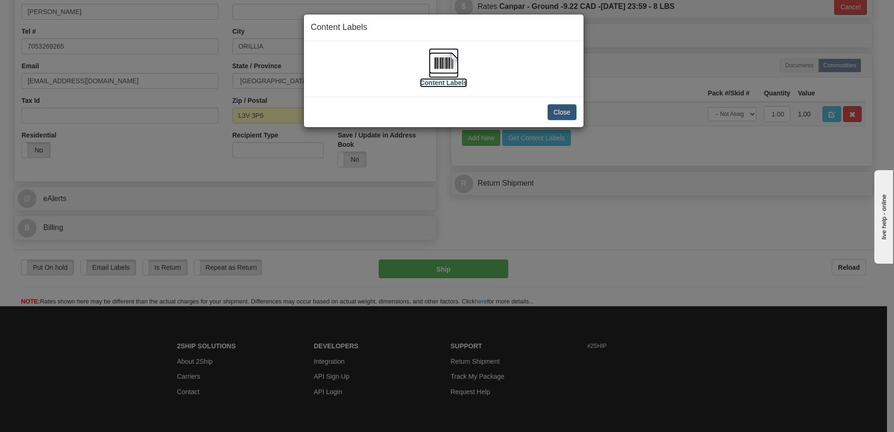
click at [443, 56] on img at bounding box center [444, 63] width 30 height 30
click at [564, 112] on button "Close" at bounding box center [561, 112] width 29 height 16
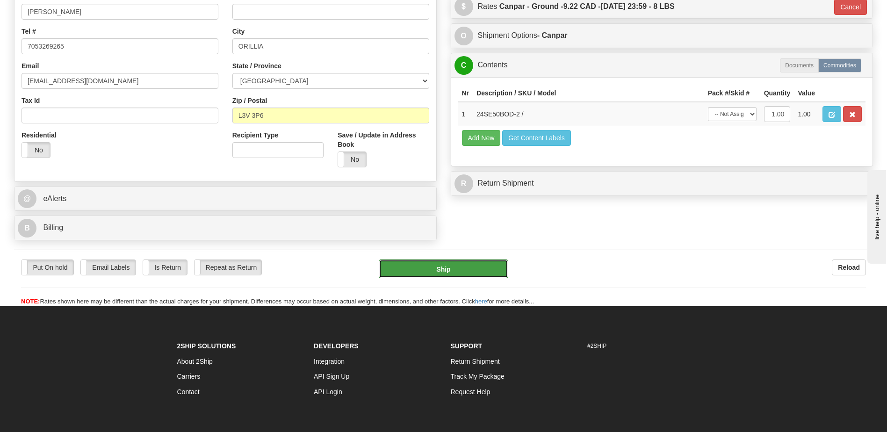
click at [426, 266] on button "Ship" at bounding box center [443, 268] width 129 height 19
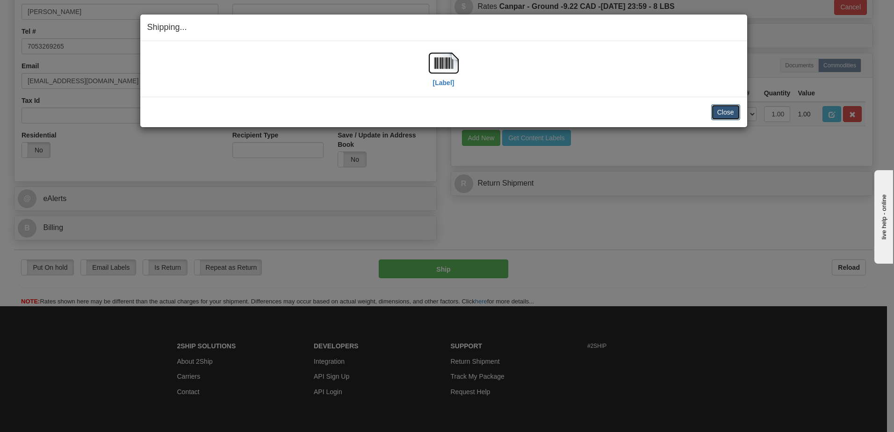
click at [721, 111] on button "Close" at bounding box center [725, 112] width 29 height 16
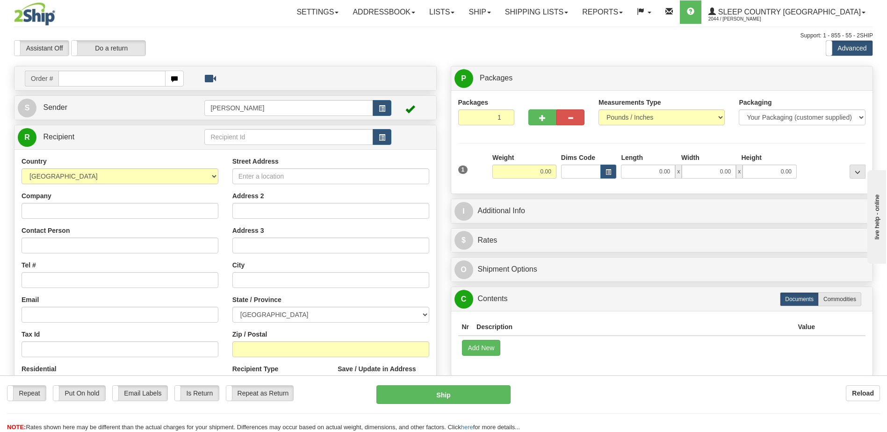
click at [81, 79] on input "text" at bounding box center [111, 79] width 107 height 16
type input "9000h991125"
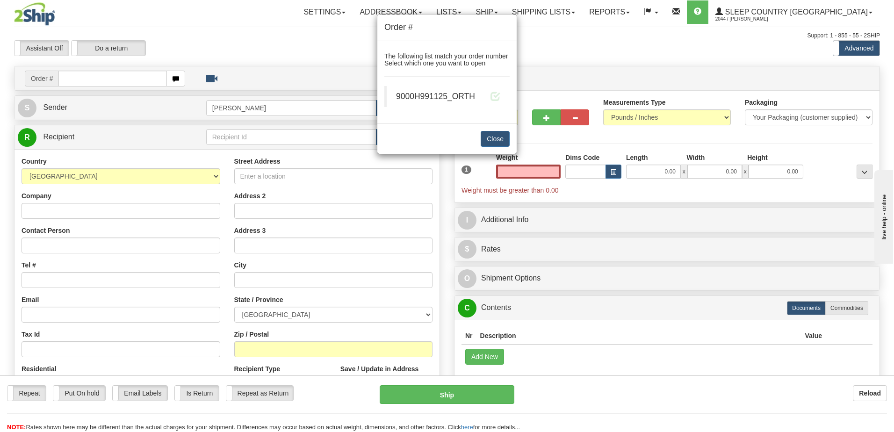
type input "0.00"
click at [503, 98] on blockquote "9000H991125_ORTH" at bounding box center [446, 96] width 125 height 21
click at [495, 93] on span at bounding box center [495, 96] width 10 height 10
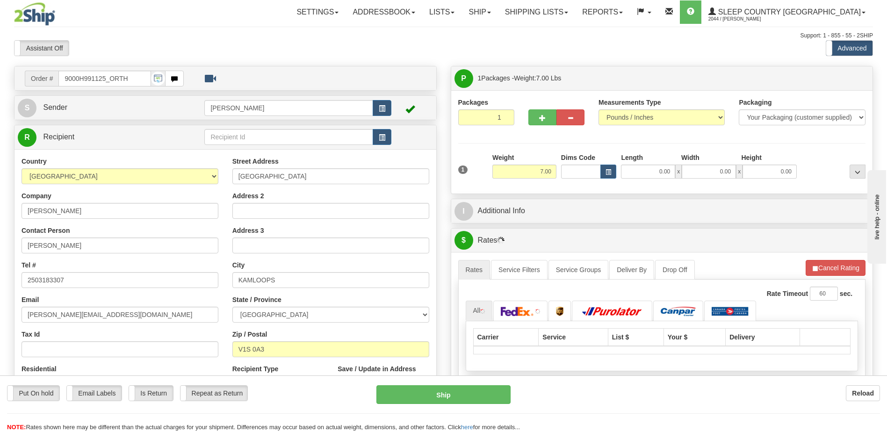
click at [590, 173] on div at bounding box center [443, 216] width 887 height 432
click at [590, 173] on input "Dims Code" at bounding box center [581, 172] width 40 height 14
type input "bte"
click button "Delete" at bounding box center [0, 0] width 0 height 0
type input "15.00"
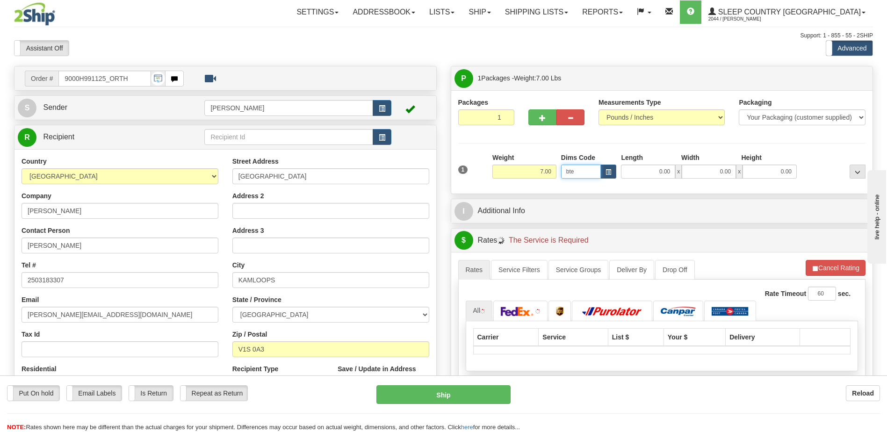
type input "5.00"
type input "25.00"
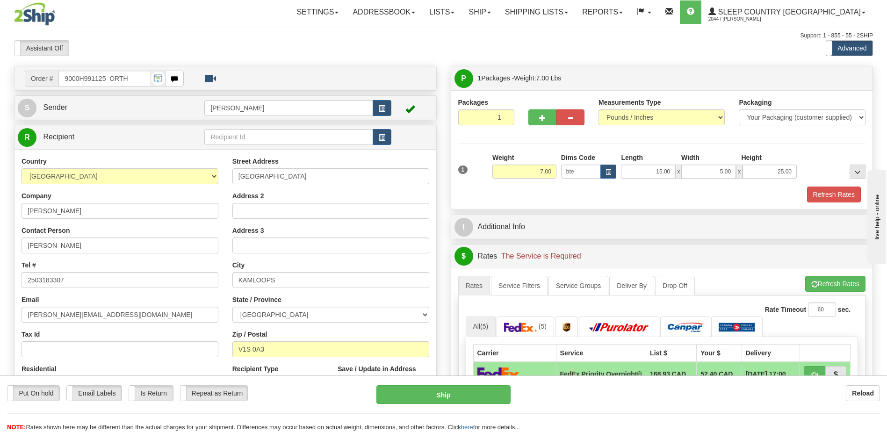
click at [829, 186] on div "1 Weight 7.00 Dims Code bte x" at bounding box center [662, 178] width 408 height 50
click at [832, 202] on div "Packages 1 1 Measurements Type" at bounding box center [662, 149] width 422 height 119
click at [833, 197] on button "Refresh Rates" at bounding box center [834, 195] width 54 height 16
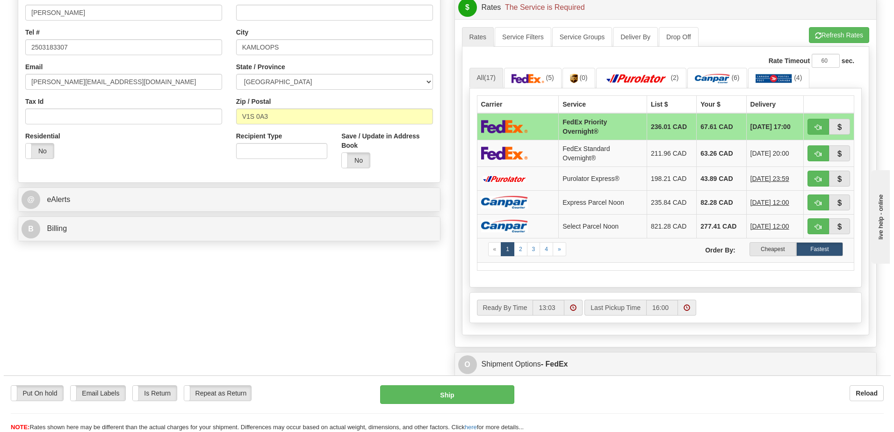
scroll to position [234, 0]
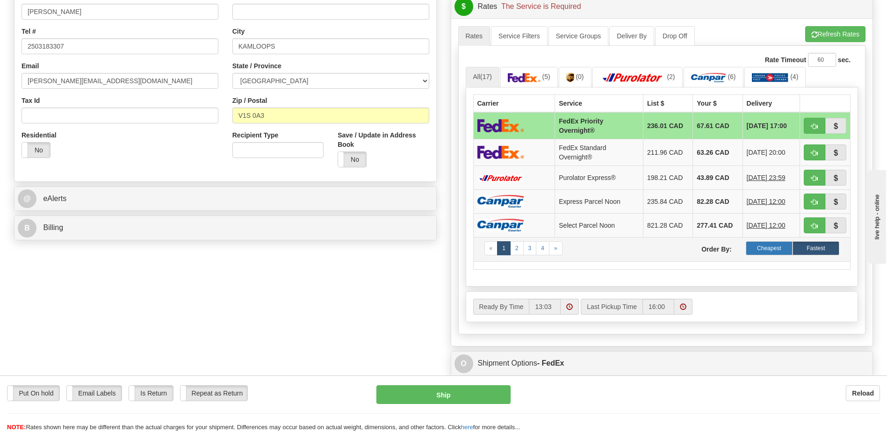
click at [759, 242] on label "Cheapest" at bounding box center [769, 248] width 47 height 14
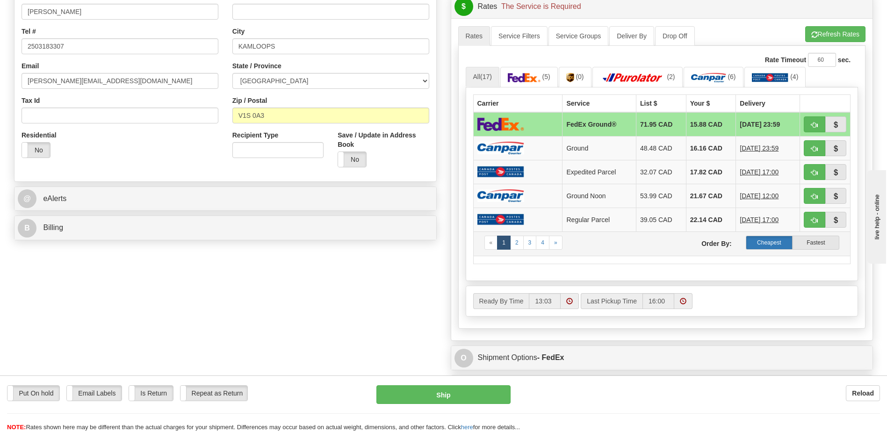
click at [776, 245] on label "Cheapest" at bounding box center [769, 243] width 47 height 14
click at [775, 244] on label "Cheapest" at bounding box center [769, 243] width 47 height 14
click at [820, 31] on button "Refresh Rates" at bounding box center [835, 34] width 60 height 16
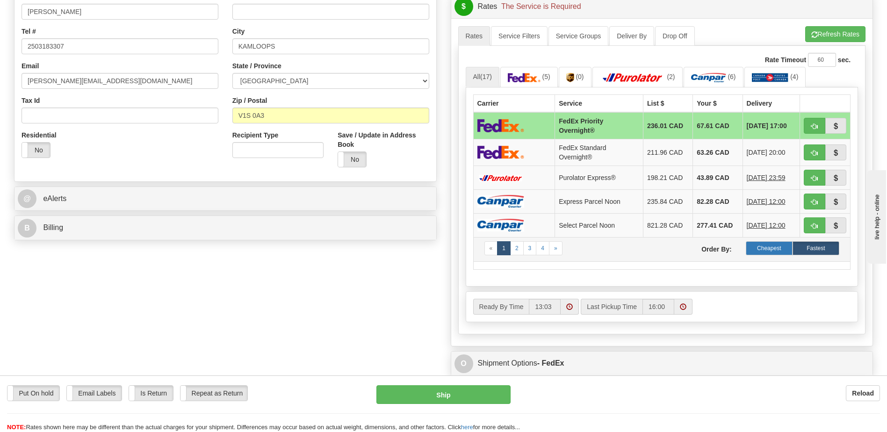
click at [773, 245] on label "Cheapest" at bounding box center [769, 248] width 47 height 14
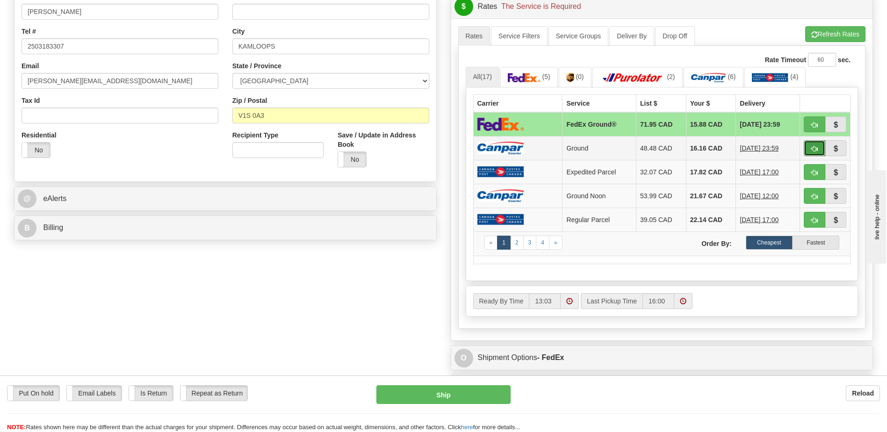
click at [806, 151] on button "button" at bounding box center [815, 148] width 22 height 16
type input "1"
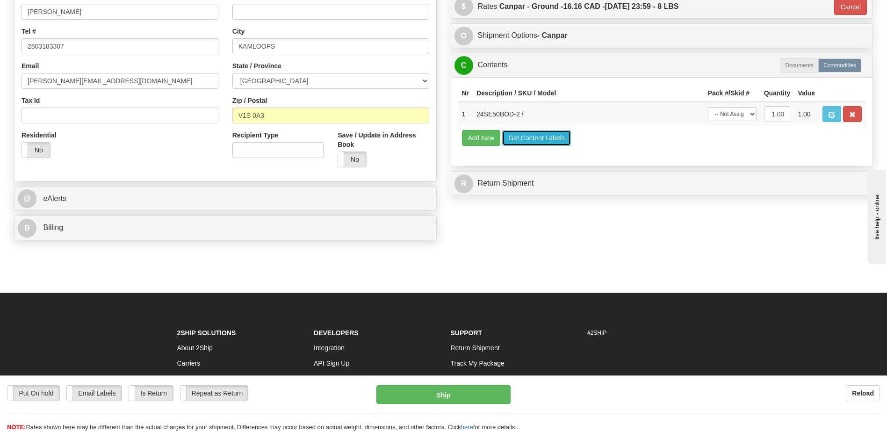
click at [528, 138] on button "Get Content Labels" at bounding box center [536, 138] width 69 height 16
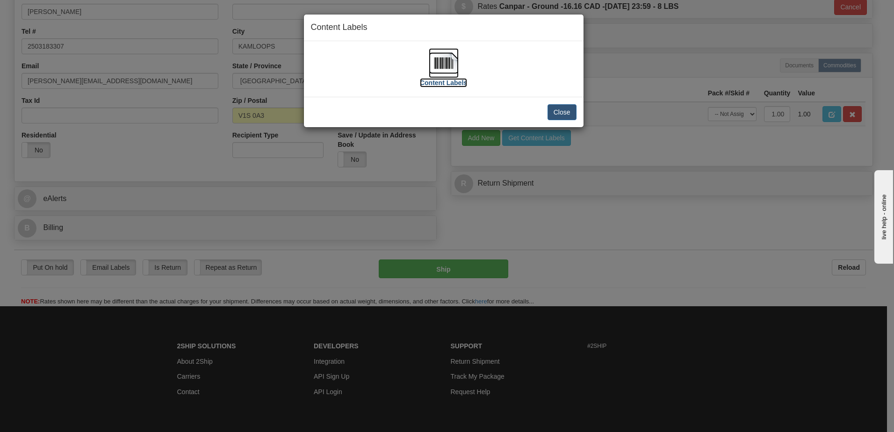
click at [440, 62] on img at bounding box center [444, 63] width 30 height 30
click at [563, 118] on button "Close" at bounding box center [561, 112] width 29 height 16
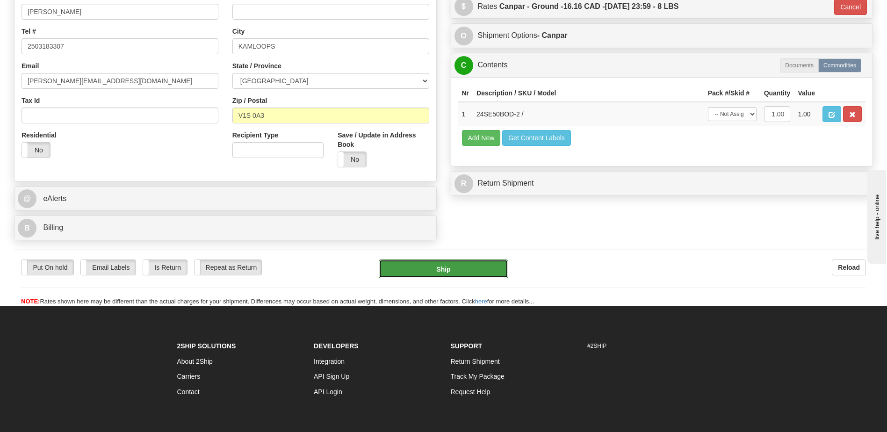
click at [476, 272] on button "Ship" at bounding box center [443, 268] width 129 height 19
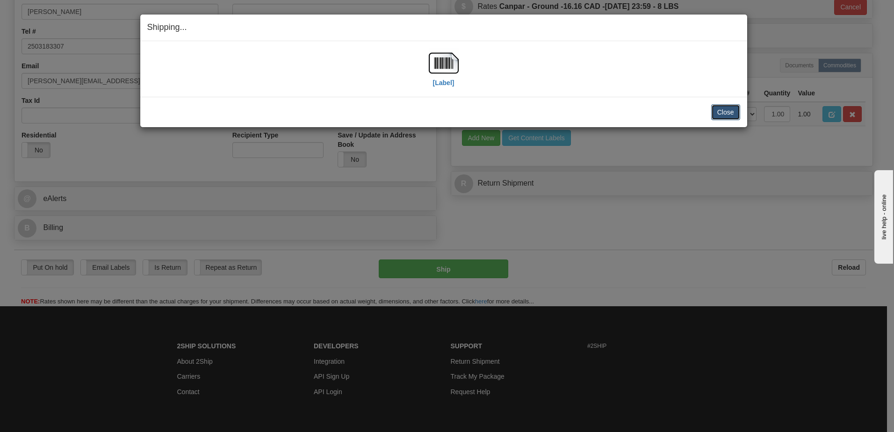
click at [727, 112] on button "Close" at bounding box center [725, 112] width 29 height 16
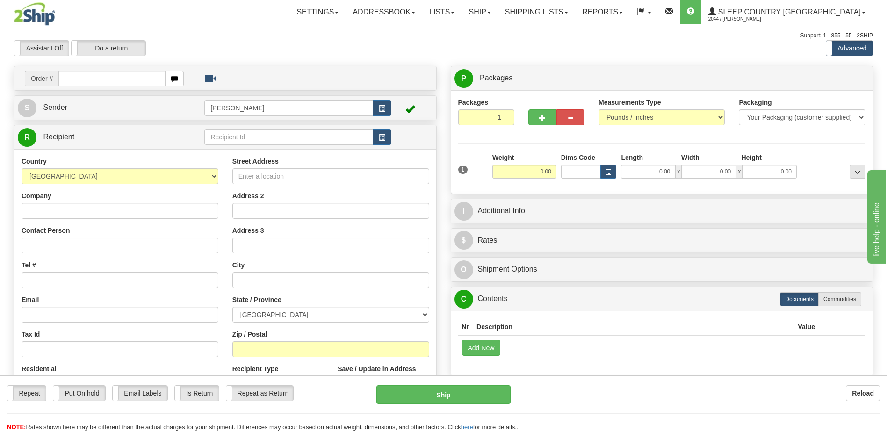
click at [96, 75] on input "text" at bounding box center [111, 79] width 107 height 16
type input "9000h991183"
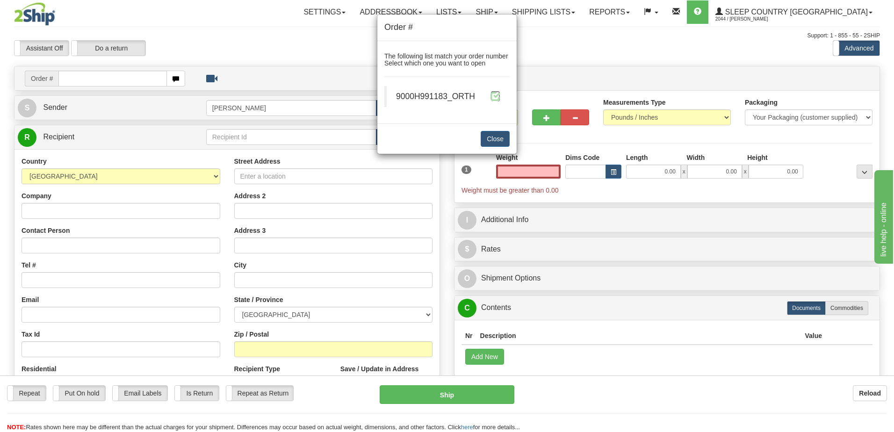
type input "0.00"
click at [497, 96] on span at bounding box center [495, 96] width 10 height 10
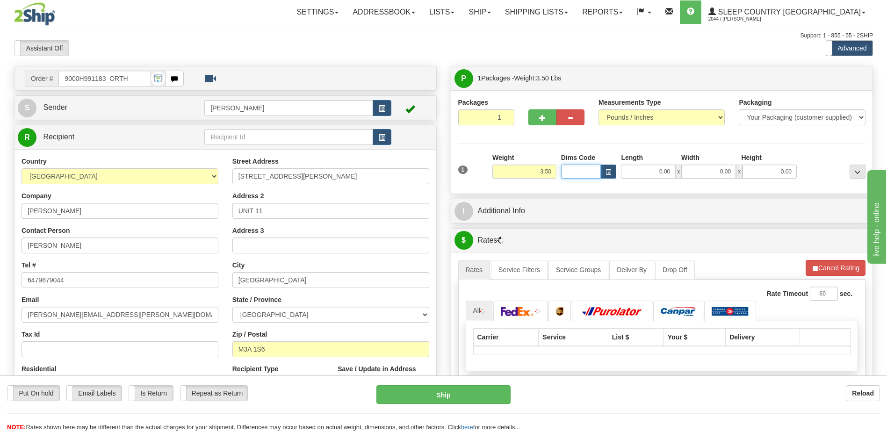
click at [586, 175] on input "Dims Code" at bounding box center [581, 172] width 40 height 14
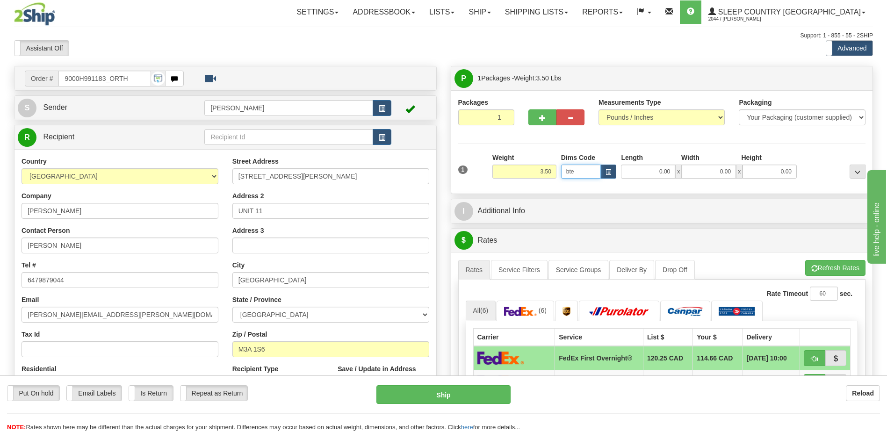
type input "bte"
click button "Delete" at bounding box center [0, 0] width 0 height 0
type input "15.00"
type input "5.00"
type input "25.00"
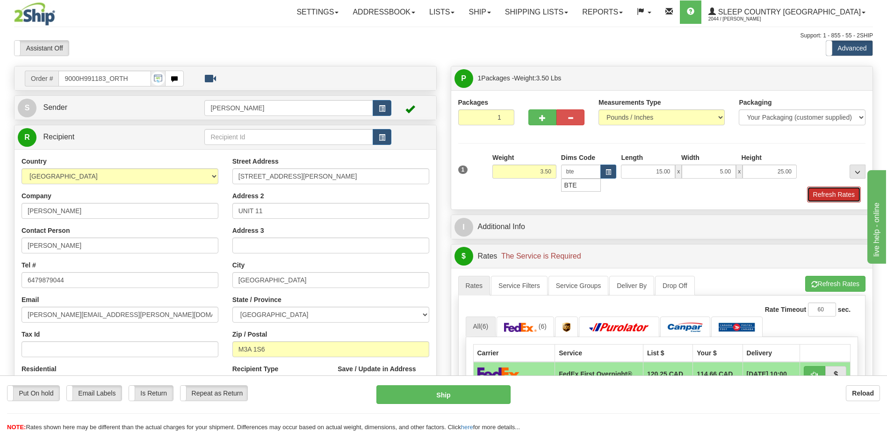
click at [854, 192] on button "Refresh Rates" at bounding box center [834, 195] width 54 height 16
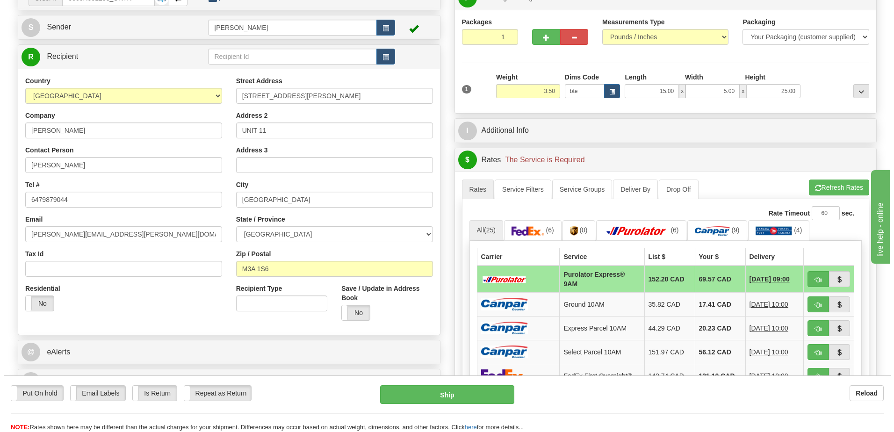
scroll to position [187, 0]
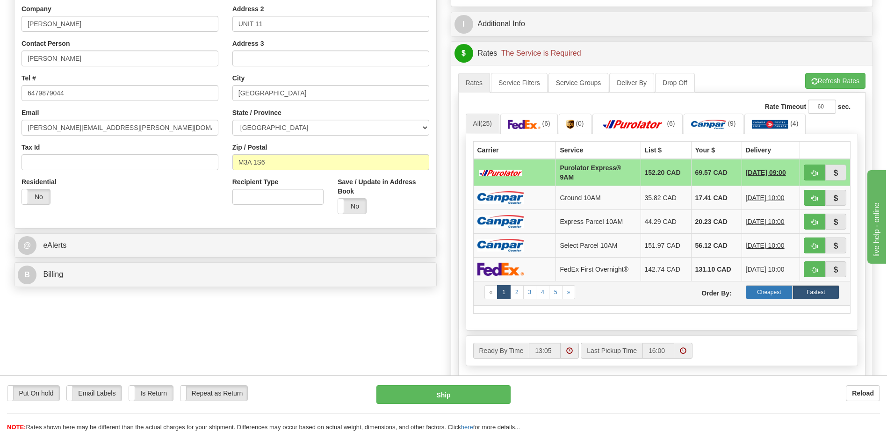
click at [783, 296] on label "Cheapest" at bounding box center [769, 292] width 47 height 14
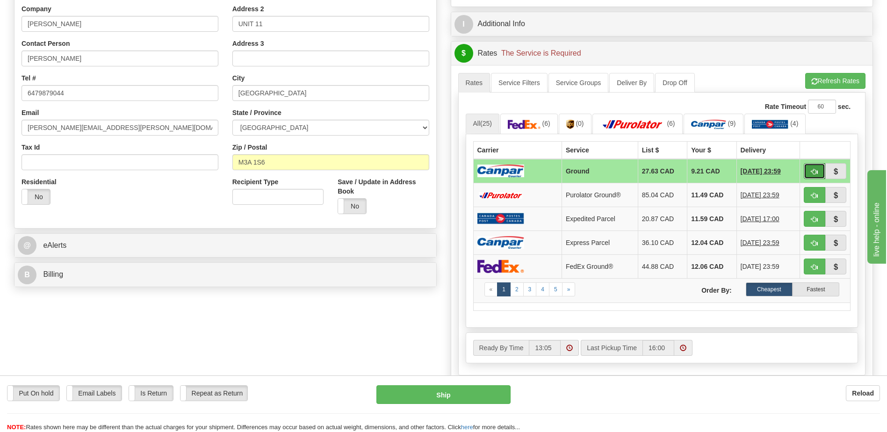
click at [817, 169] on span "button" at bounding box center [814, 172] width 7 height 6
type input "1"
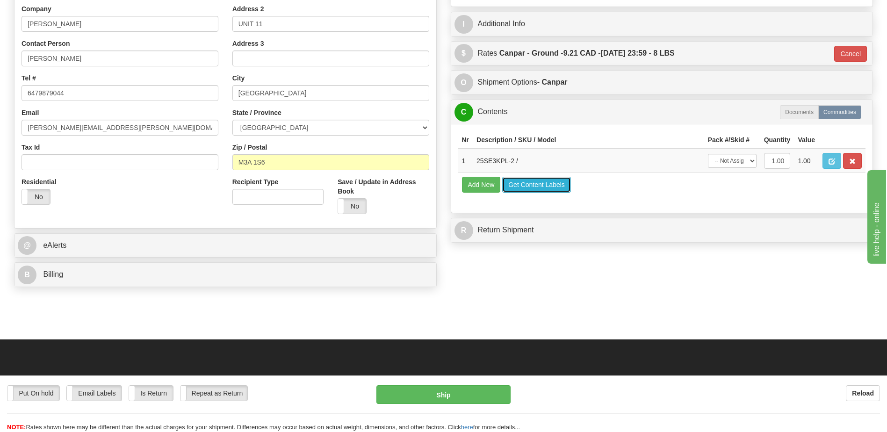
click at [542, 183] on button "Get Content Labels" at bounding box center [536, 185] width 69 height 16
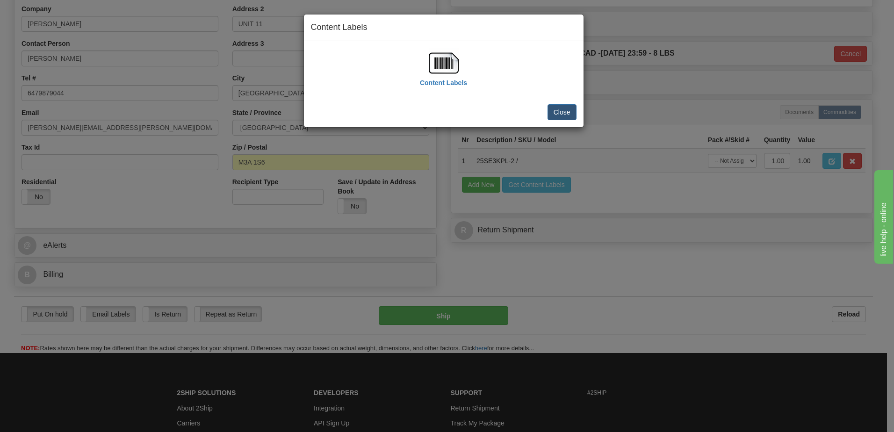
click at [437, 63] on img at bounding box center [444, 63] width 30 height 30
click at [571, 110] on button "Close" at bounding box center [561, 112] width 29 height 16
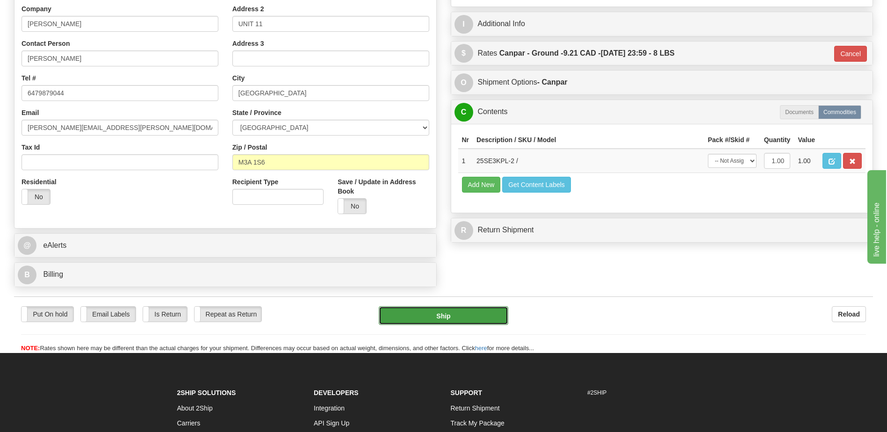
click at [480, 314] on button "Ship" at bounding box center [443, 315] width 129 height 19
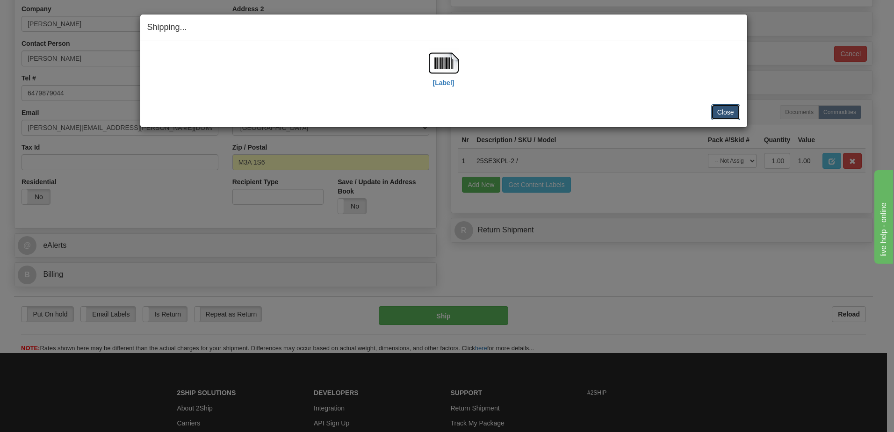
click at [736, 106] on button "Close" at bounding box center [725, 112] width 29 height 16
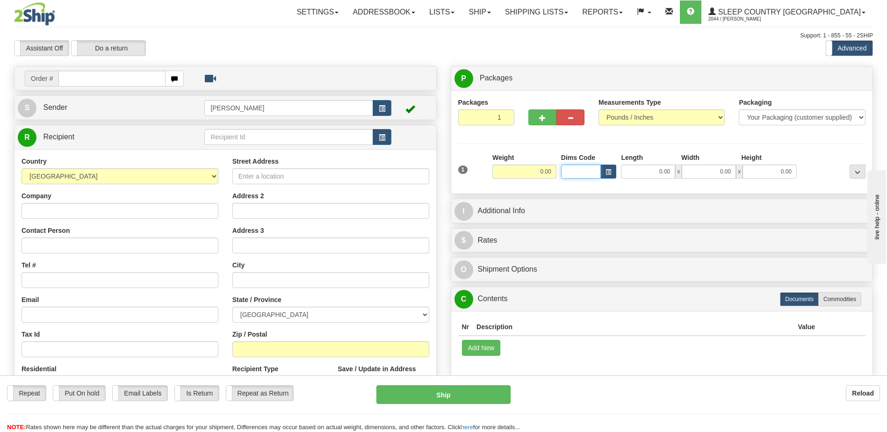
click at [594, 170] on input "Dims Code" at bounding box center [581, 172] width 40 height 14
click at [79, 78] on input "text" at bounding box center [111, 79] width 107 height 16
type input "9007h991929"
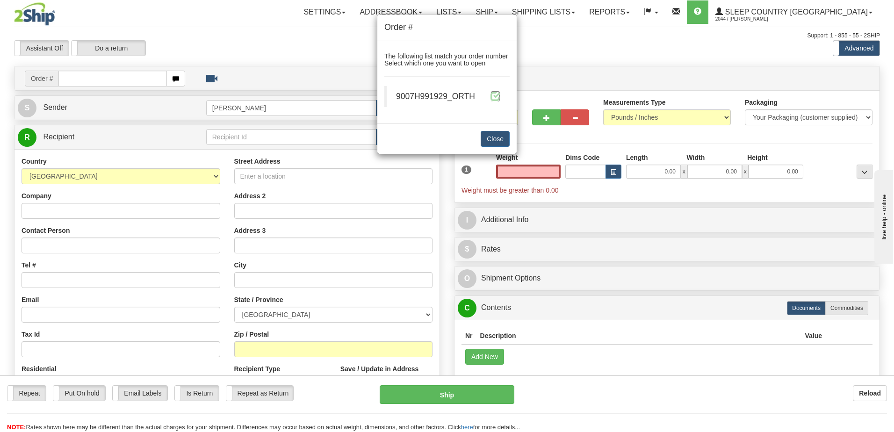
type input "0.00"
click at [493, 99] on span at bounding box center [495, 96] width 10 height 10
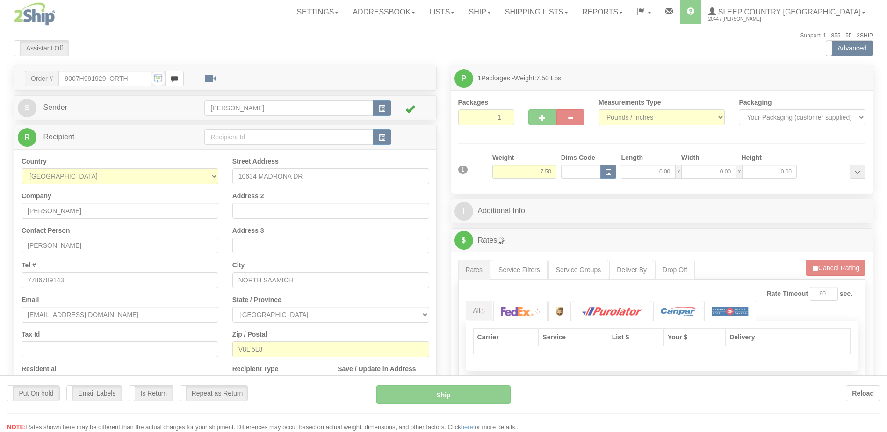
click at [565, 168] on div at bounding box center [443, 216] width 887 height 432
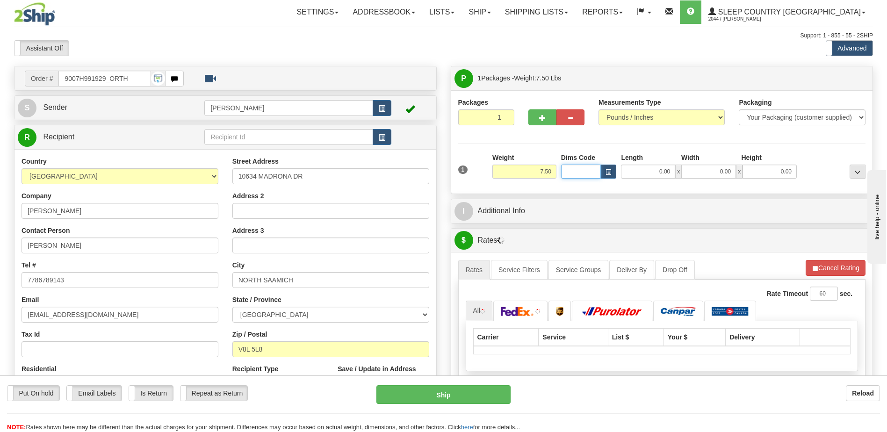
click at [572, 171] on input "Dims Code" at bounding box center [581, 172] width 40 height 14
type input "bte"
click button "Delete" at bounding box center [0, 0] width 0 height 0
type input "15.00"
type input "5.00"
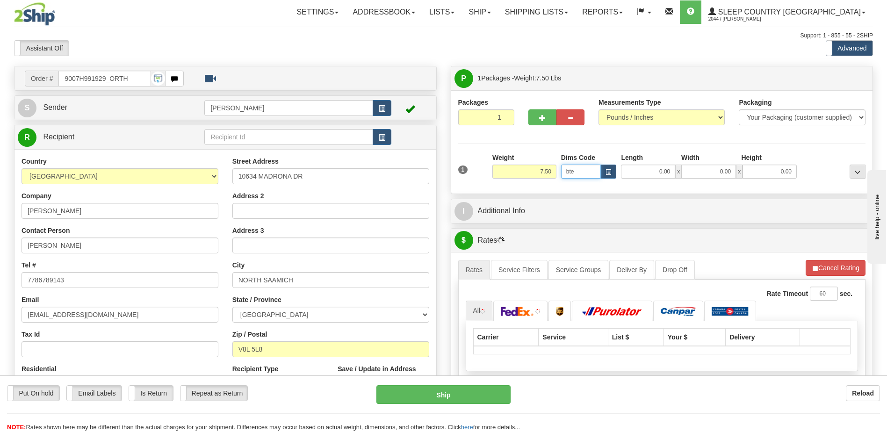
type input "25.00"
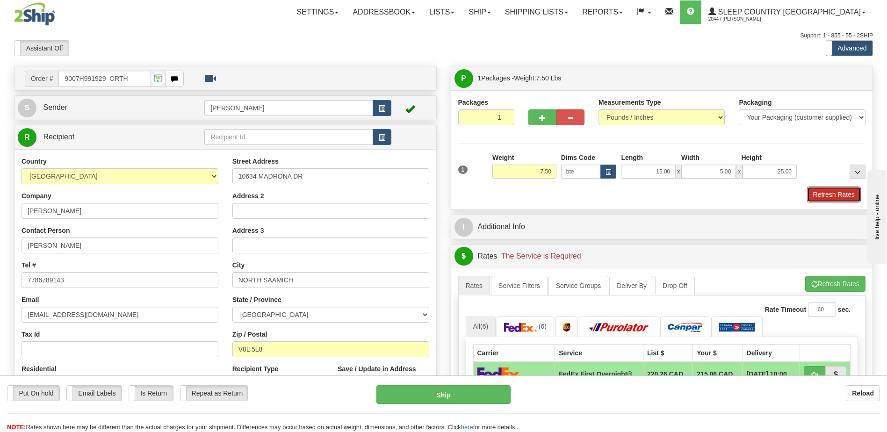
click at [854, 193] on button "Refresh Rates" at bounding box center [834, 195] width 54 height 16
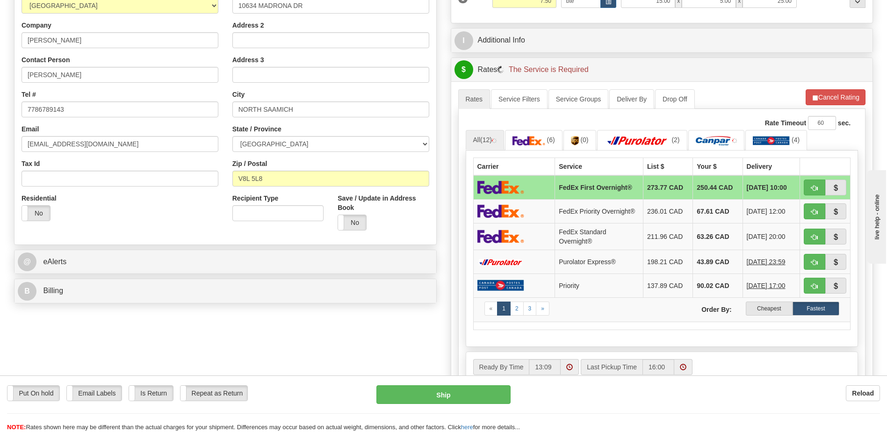
scroll to position [187, 0]
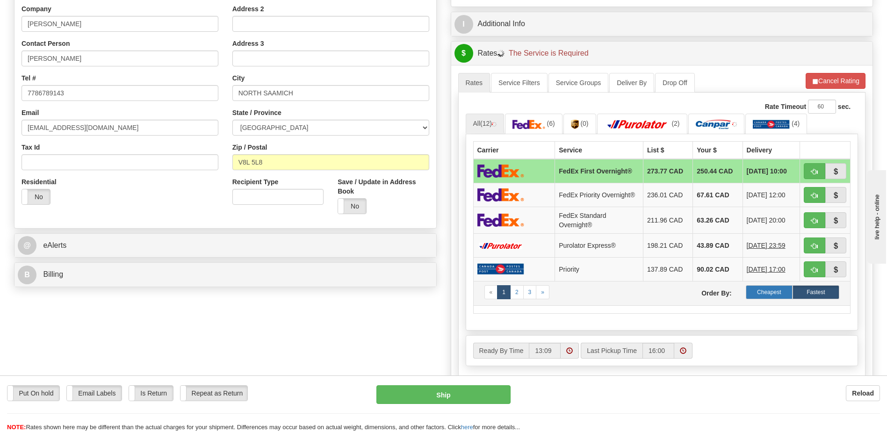
click at [764, 297] on label "Cheapest" at bounding box center [769, 292] width 47 height 14
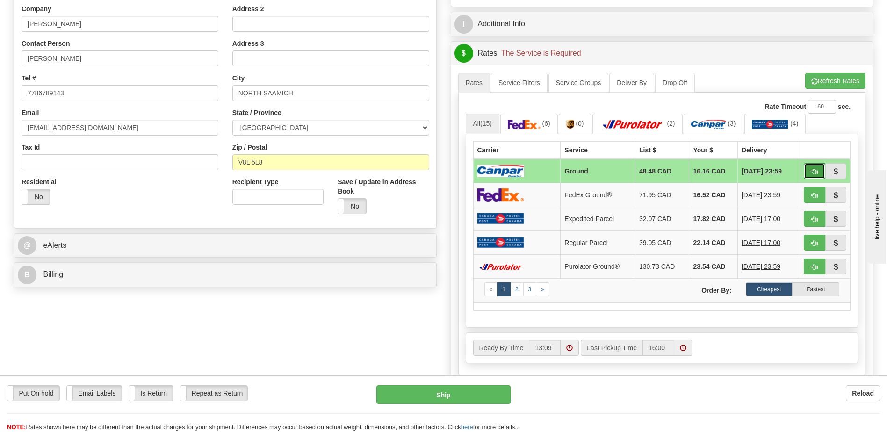
click at [810, 168] on button "button" at bounding box center [815, 171] width 22 height 16
type input "1"
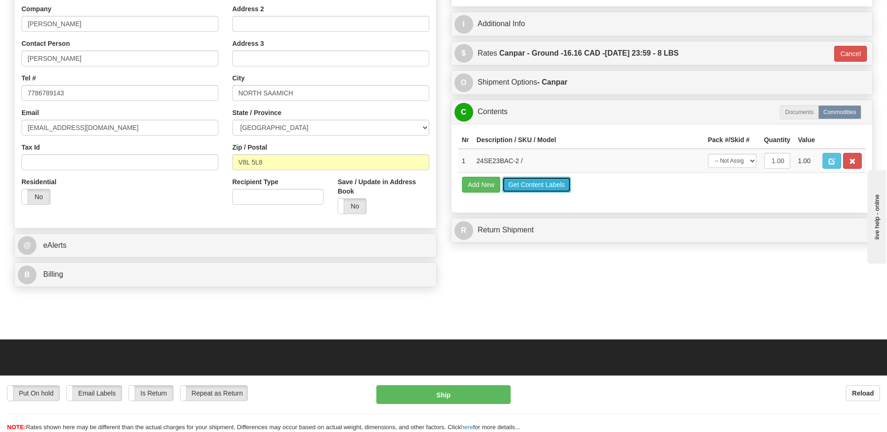
click at [539, 183] on button "Get Content Labels" at bounding box center [536, 185] width 69 height 16
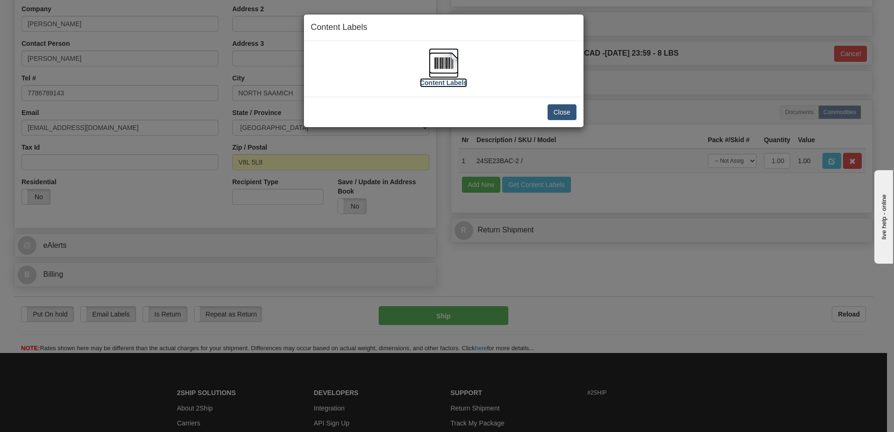
click at [447, 65] on img at bounding box center [444, 63] width 30 height 30
click at [575, 109] on button "Close" at bounding box center [561, 112] width 29 height 16
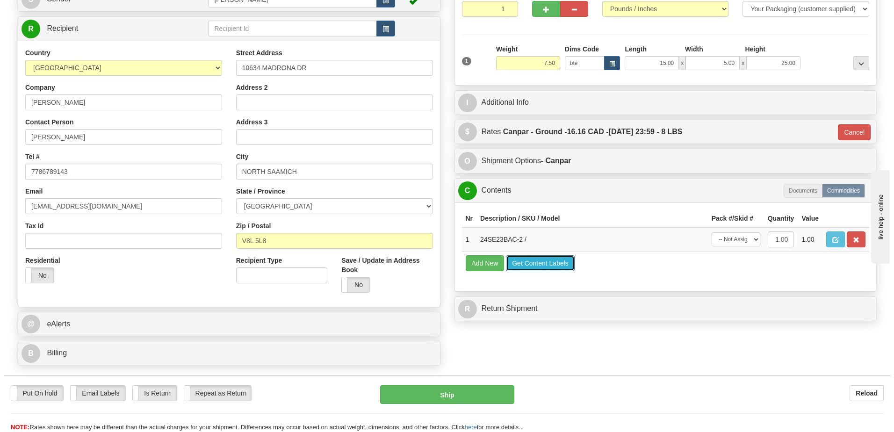
scroll to position [140, 0]
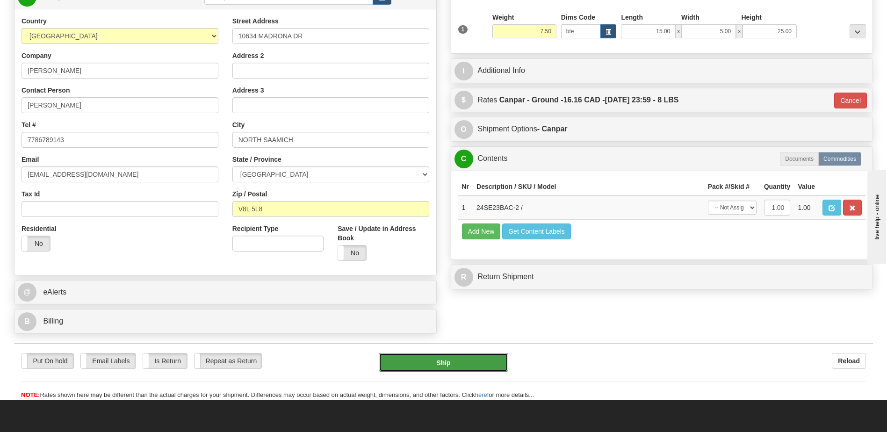
click at [472, 372] on button "Ship" at bounding box center [443, 362] width 129 height 19
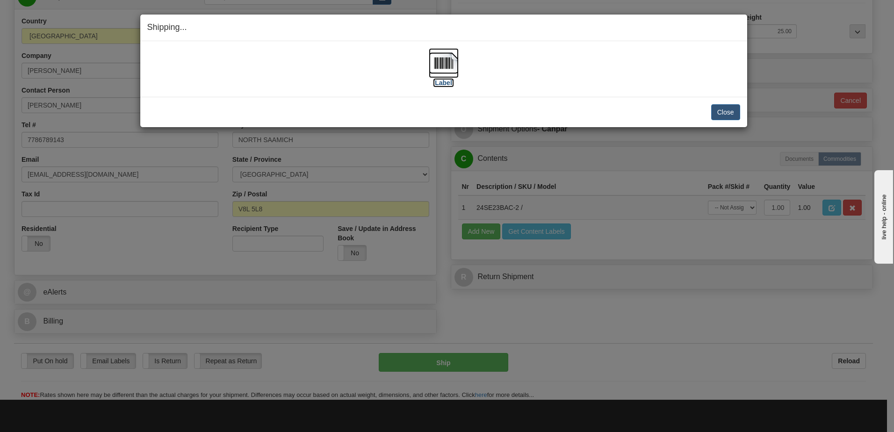
click at [451, 59] on img at bounding box center [444, 63] width 30 height 30
click at [628, 46] on div "[Label] IMPORTANT NOTICE Embassy / Consulate / Government Building / Hospital C…" at bounding box center [443, 69] width 607 height 56
click at [722, 115] on button "Close" at bounding box center [725, 112] width 29 height 16
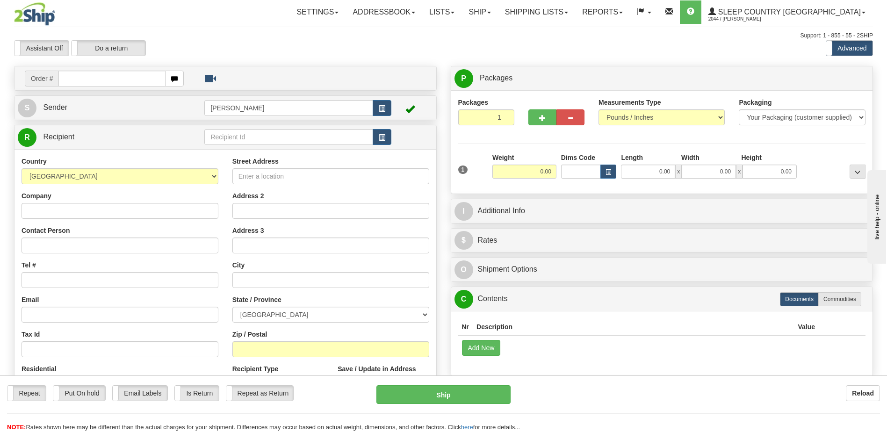
click at [128, 71] on input "text" at bounding box center [111, 79] width 107 height 16
drag, startPoint x: 129, startPoint y: 82, endPoint x: 135, endPoint y: 85, distance: 6.3
click at [131, 83] on input "text" at bounding box center [111, 79] width 107 height 16
type input "9000h992037"
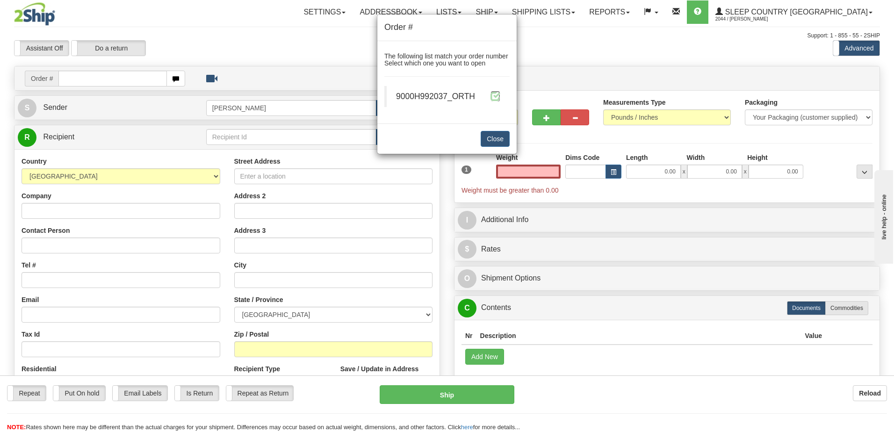
type input "0.00"
click at [498, 94] on span at bounding box center [495, 96] width 10 height 10
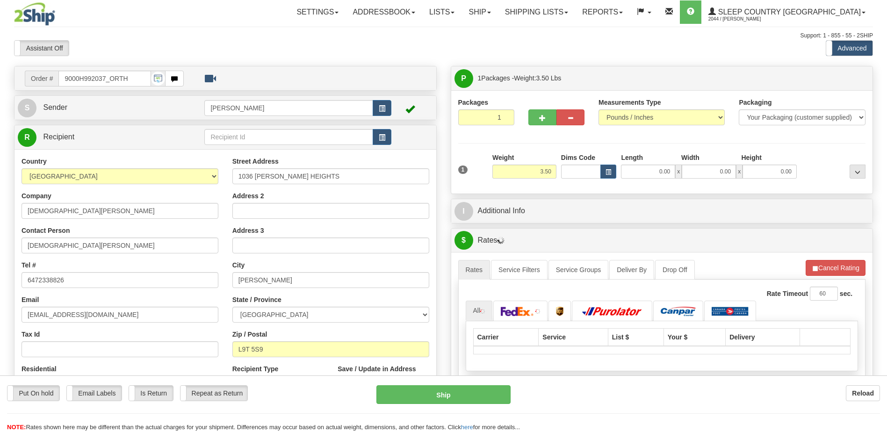
click at [578, 174] on div "Toggle navigation Settings Shipping Preferences Fields Preferences New" at bounding box center [443, 330] width 887 height 660
click at [578, 170] on input "Dims Code" at bounding box center [581, 172] width 40 height 14
type input "bte"
click button "Delete" at bounding box center [0, 0] width 0 height 0
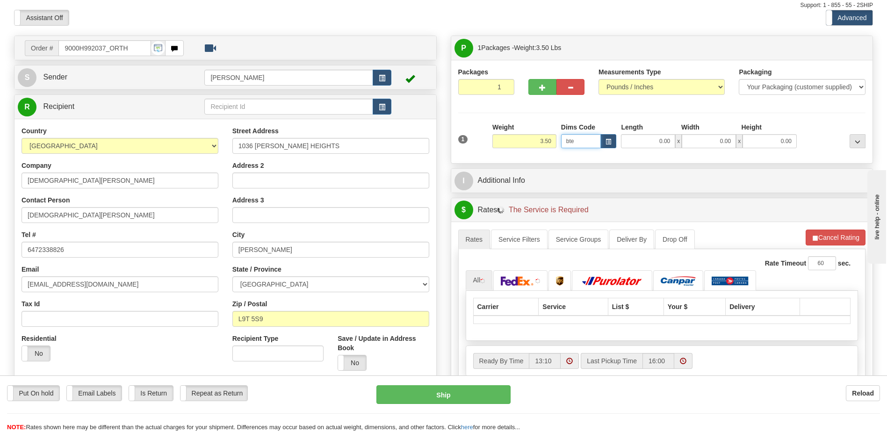
type input "15.00"
type input "5.00"
type input "25.00"
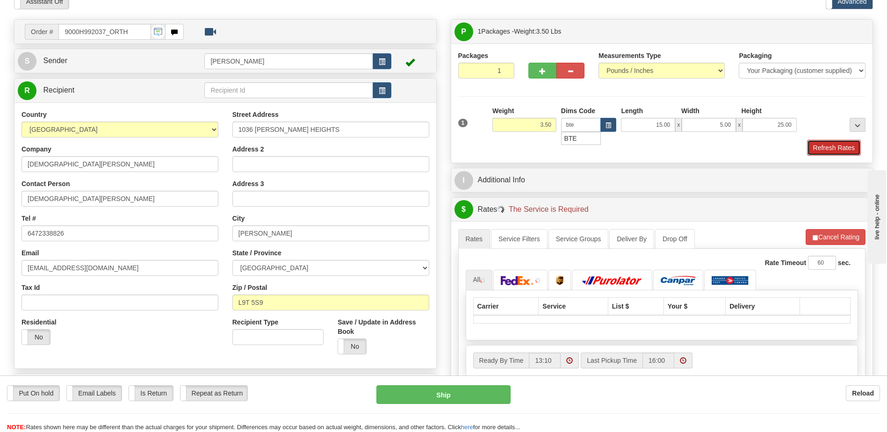
click at [850, 148] on button "Refresh Rates" at bounding box center [834, 148] width 54 height 16
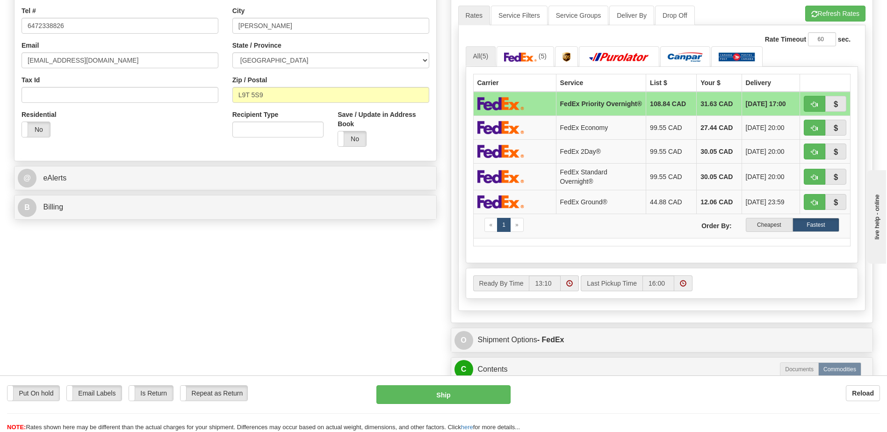
scroll to position [281, 0]
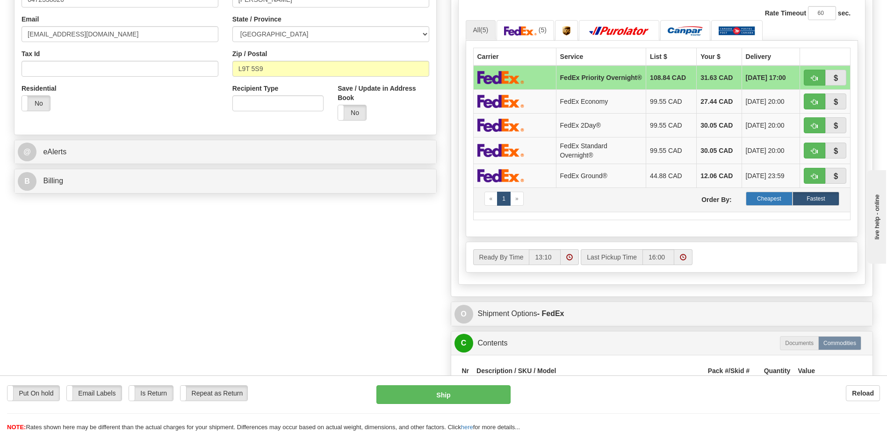
click at [769, 204] on label "Cheapest" at bounding box center [769, 199] width 47 height 14
click at [763, 201] on label "Cheapest" at bounding box center [769, 199] width 47 height 14
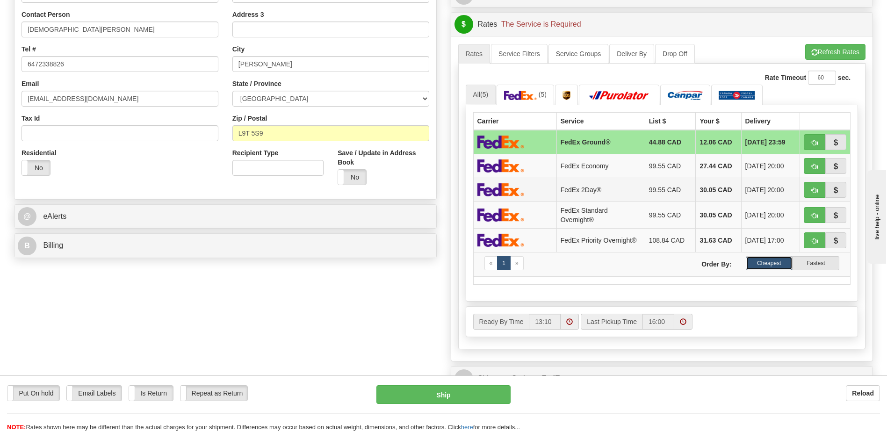
scroll to position [187, 0]
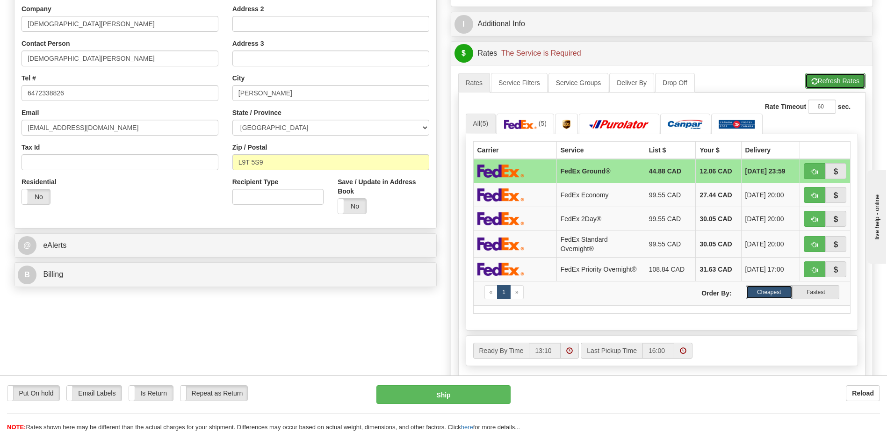
click at [827, 77] on button "Refresh Rates" at bounding box center [835, 81] width 60 height 16
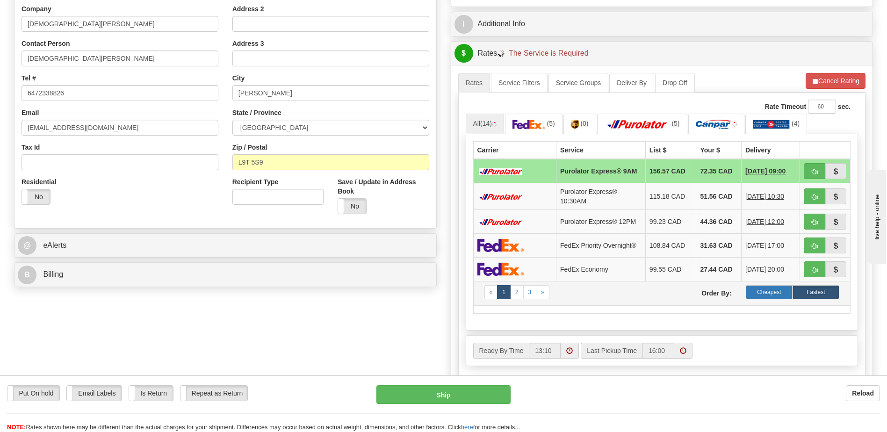
click at [769, 289] on label "Cheapest" at bounding box center [769, 292] width 47 height 14
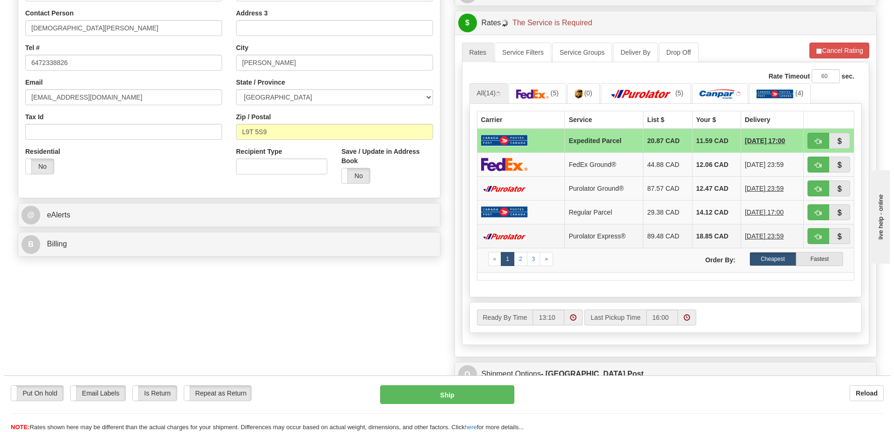
scroll to position [234, 0]
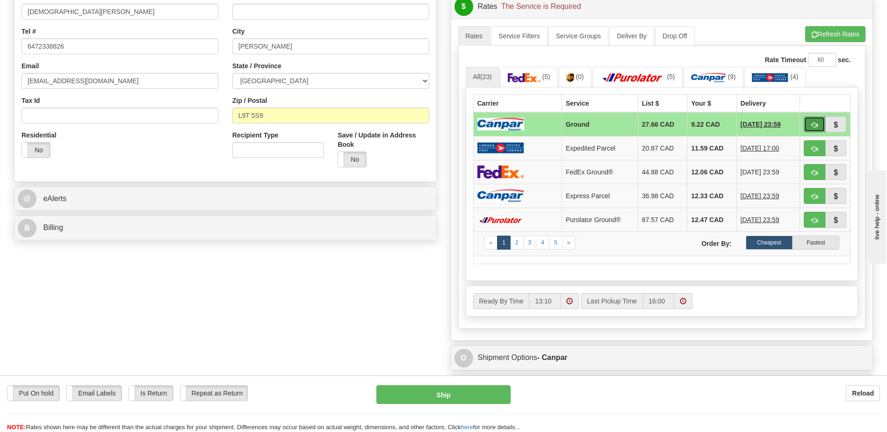
click at [813, 120] on button "button" at bounding box center [815, 124] width 22 height 16
type input "1"
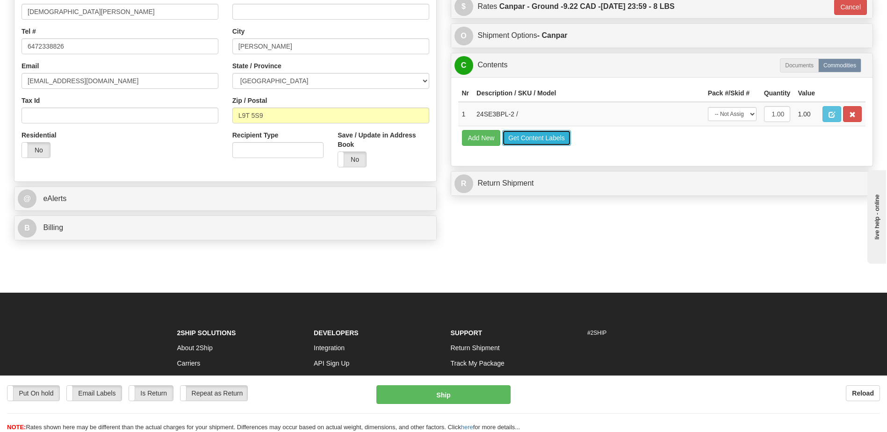
click at [513, 134] on button "Get Content Labels" at bounding box center [536, 138] width 69 height 16
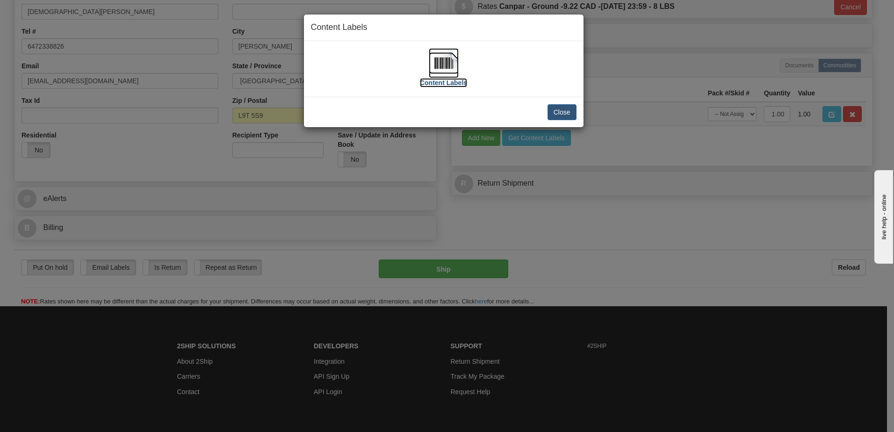
click at [434, 65] on img at bounding box center [444, 63] width 30 height 30
click at [569, 113] on button "Close" at bounding box center [561, 112] width 29 height 16
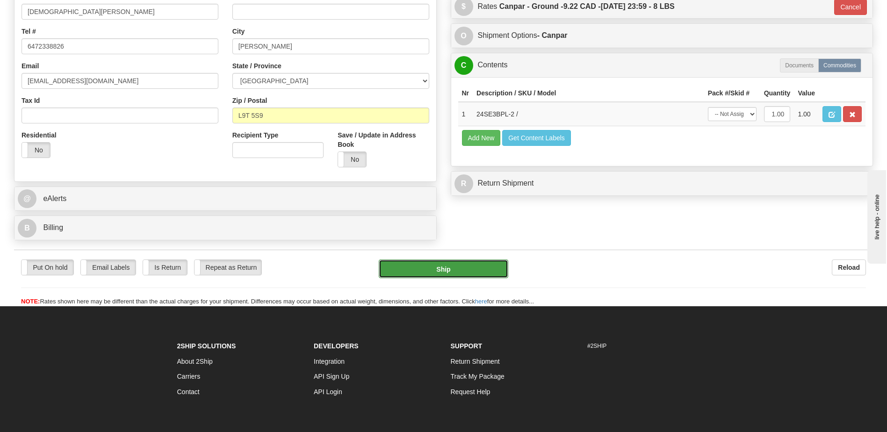
click at [459, 268] on button "Ship" at bounding box center [443, 268] width 129 height 19
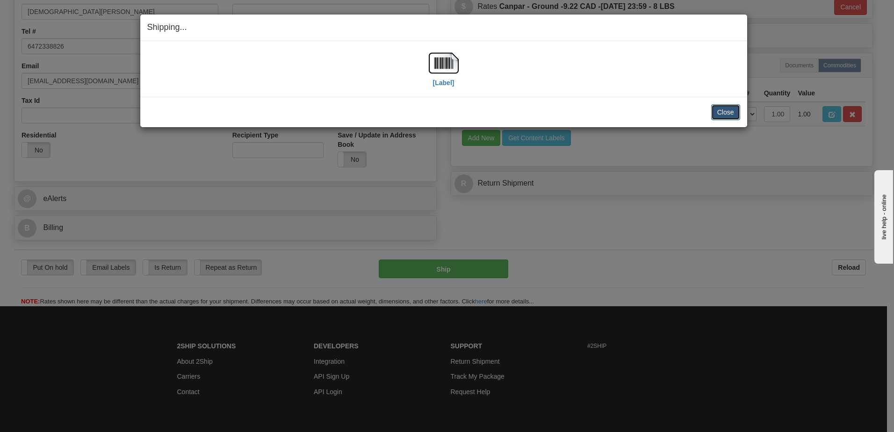
click at [722, 112] on button "Close" at bounding box center [725, 112] width 29 height 16
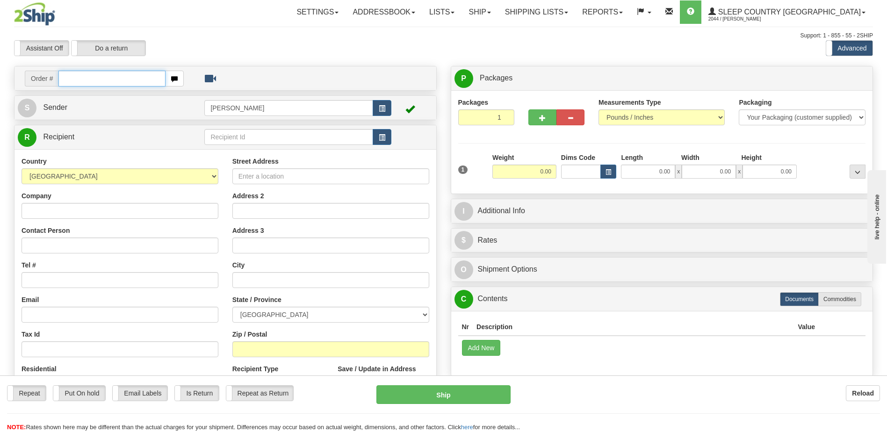
click at [101, 83] on div "Toggle navigation Settings Shipping Preferences Fields Preferences New" at bounding box center [443, 263] width 887 height 526
click at [101, 80] on input "text" at bounding box center [111, 79] width 107 height 16
type input "9000h992069"
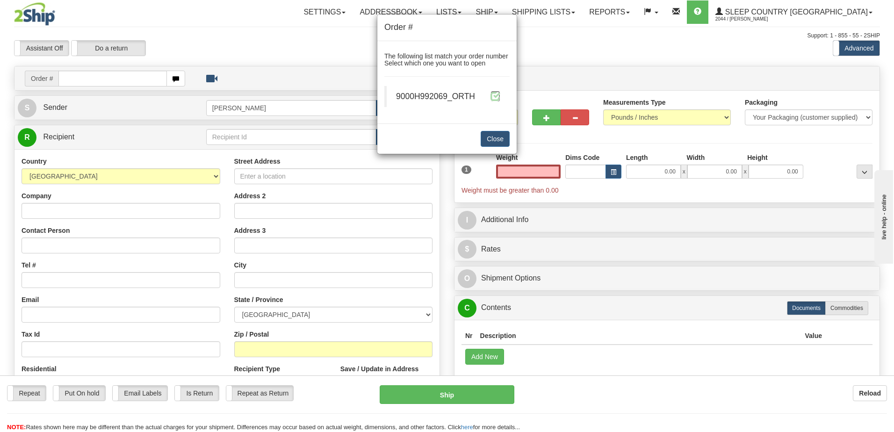
type input "0.00"
click at [498, 97] on span at bounding box center [495, 96] width 10 height 10
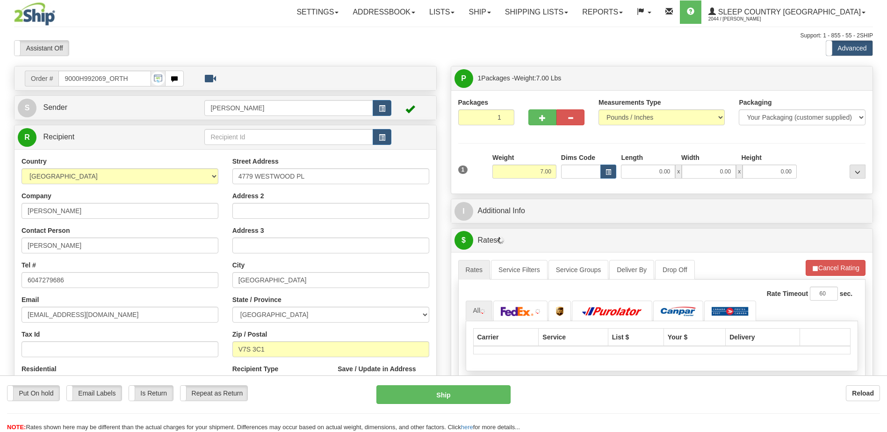
click at [580, 170] on div at bounding box center [443, 216] width 887 height 432
click at [580, 170] on input "Dims Code" at bounding box center [581, 172] width 40 height 14
type input "bte"
click button "Delete" at bounding box center [0, 0] width 0 height 0
type input "15.00"
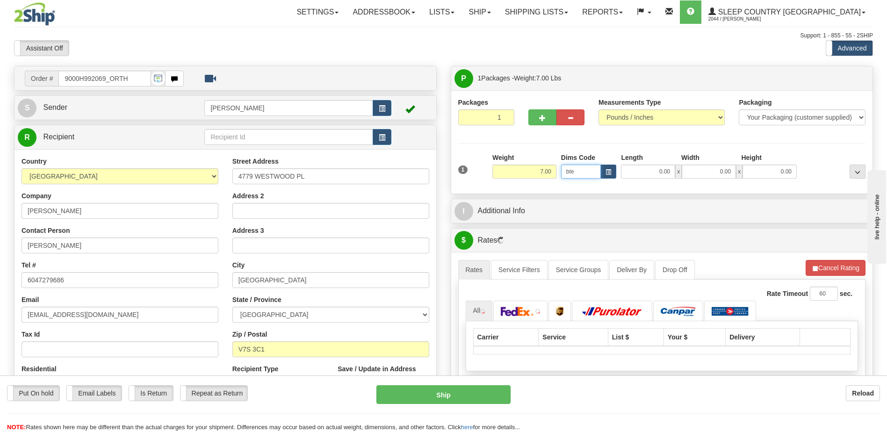
type input "5.00"
type input "25.00"
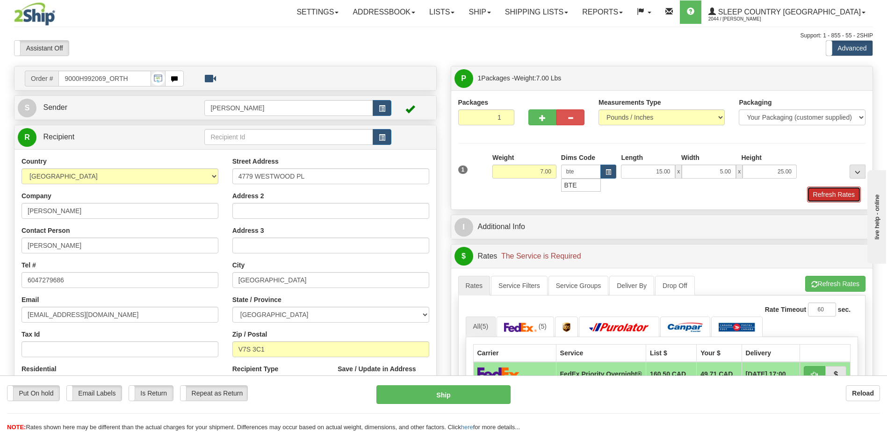
click at [844, 194] on button "Refresh Rates" at bounding box center [834, 195] width 54 height 16
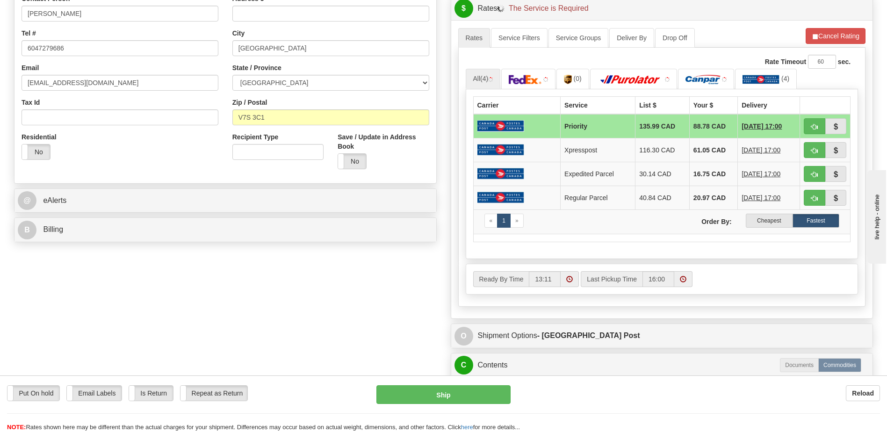
scroll to position [234, 0]
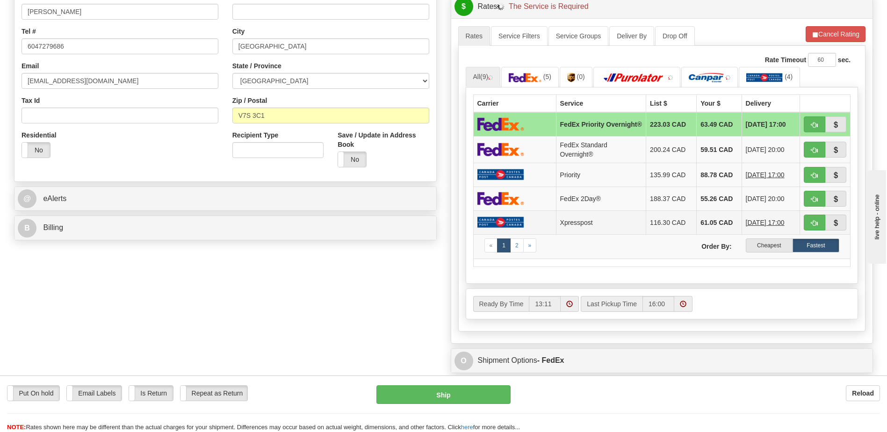
click at [784, 223] on span "08/19/2025 17:00" at bounding box center [765, 222] width 39 height 9
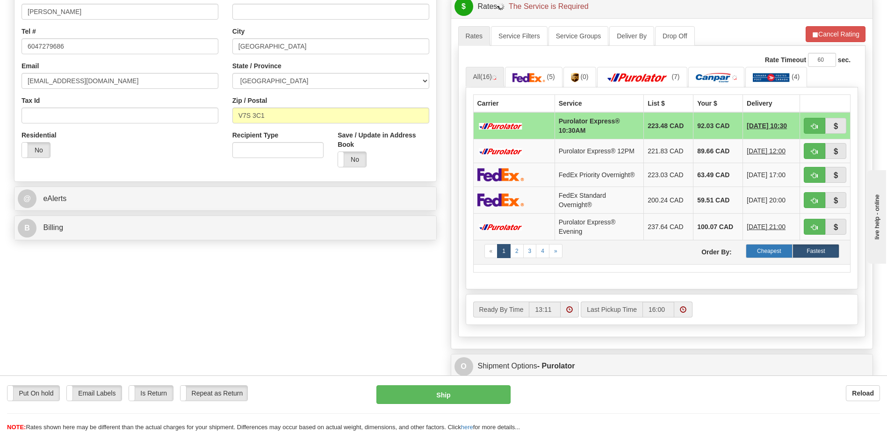
drag, startPoint x: 784, startPoint y: 223, endPoint x: 777, endPoint y: 255, distance: 33.1
click at [777, 255] on label "Cheapest" at bounding box center [769, 251] width 47 height 14
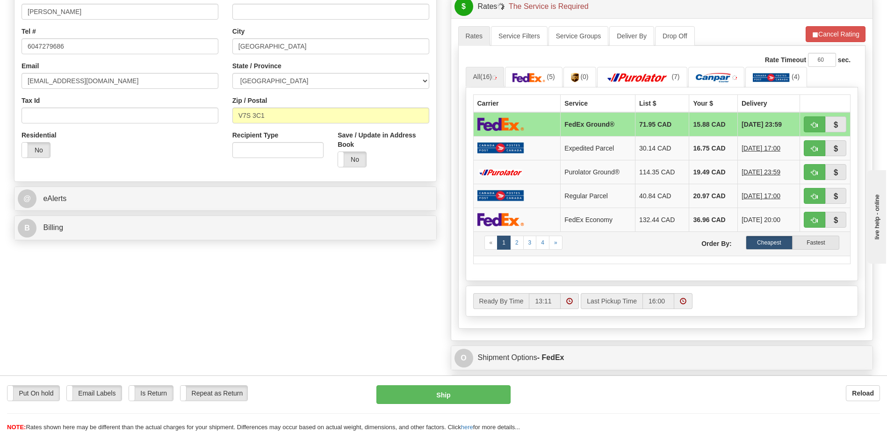
click at [776, 254] on td "« 1 2 3 4 » Order By: Cheapest Fastest" at bounding box center [661, 243] width 377 height 24
click at [777, 247] on label "Cheapest" at bounding box center [769, 243] width 47 height 14
click at [777, 241] on label "Cheapest" at bounding box center [769, 243] width 47 height 14
click at [776, 240] on label "Cheapest" at bounding box center [769, 243] width 47 height 14
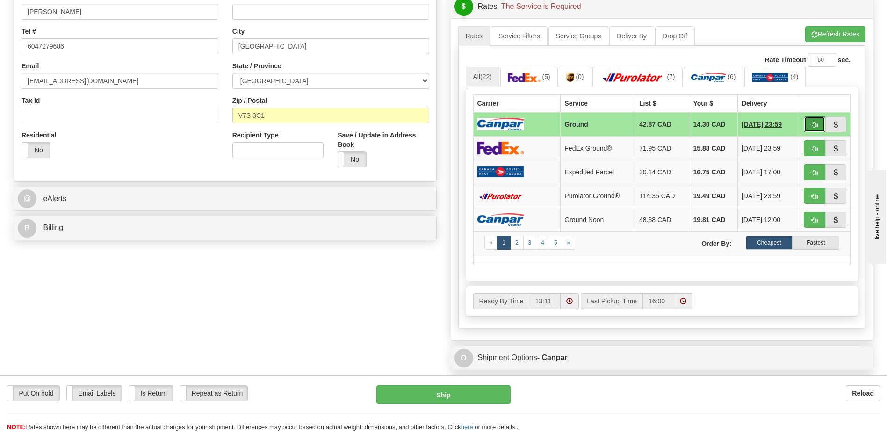
click at [814, 125] on span "button" at bounding box center [814, 125] width 7 height 6
type input "1"
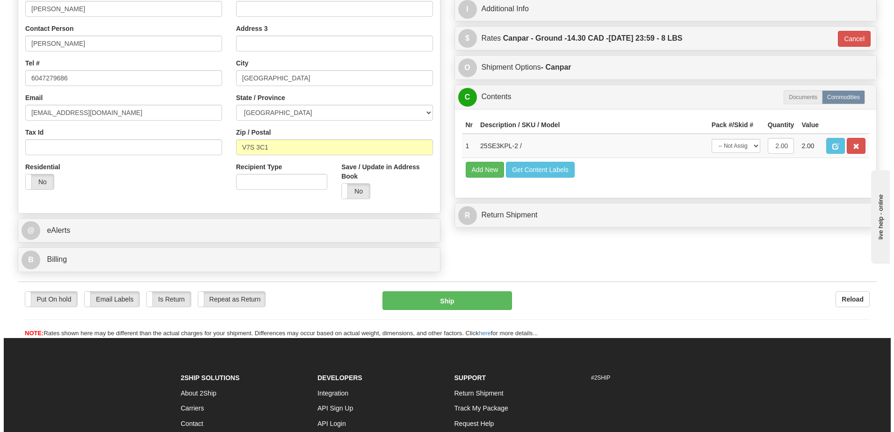
scroll to position [140, 0]
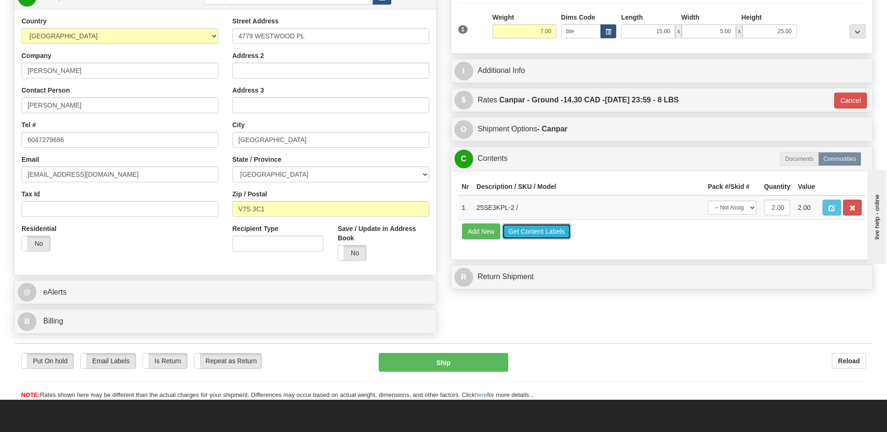
click at [546, 229] on button "Get Content Labels" at bounding box center [536, 231] width 69 height 16
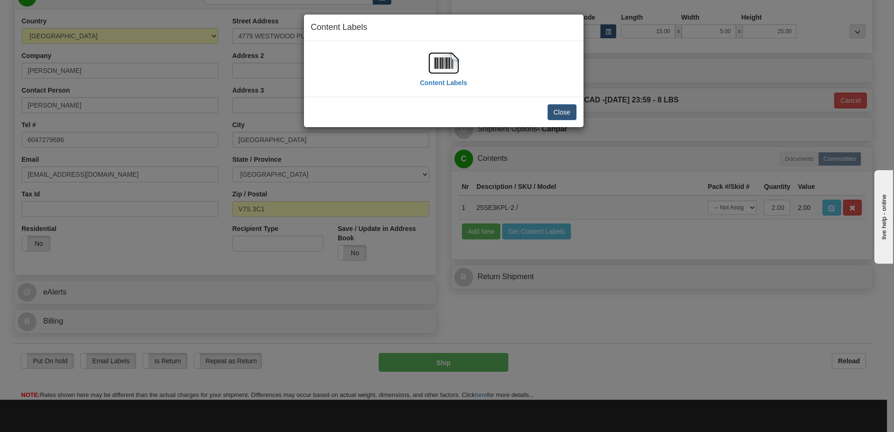
click at [438, 72] on img at bounding box center [444, 63] width 30 height 30
click at [565, 108] on button "Close" at bounding box center [561, 112] width 29 height 16
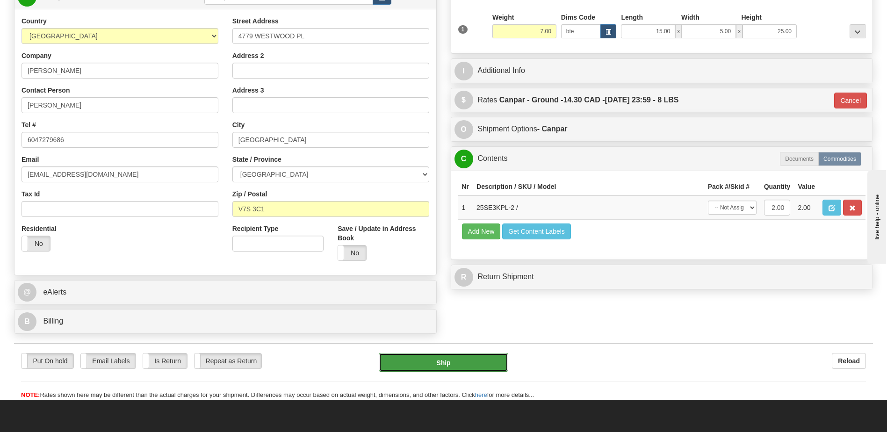
click at [469, 362] on button "Ship" at bounding box center [443, 362] width 129 height 19
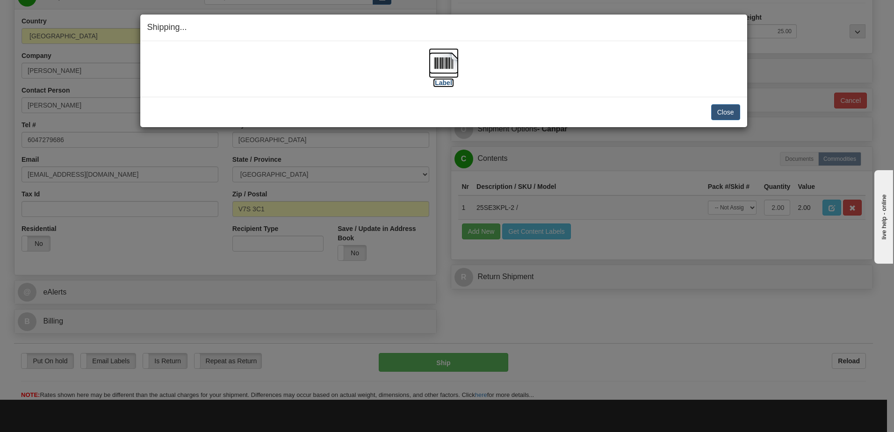
click at [446, 62] on img at bounding box center [444, 63] width 30 height 30
click at [615, 74] on div "[Label]" at bounding box center [443, 69] width 593 height 42
click at [731, 114] on button "Close" at bounding box center [725, 112] width 29 height 16
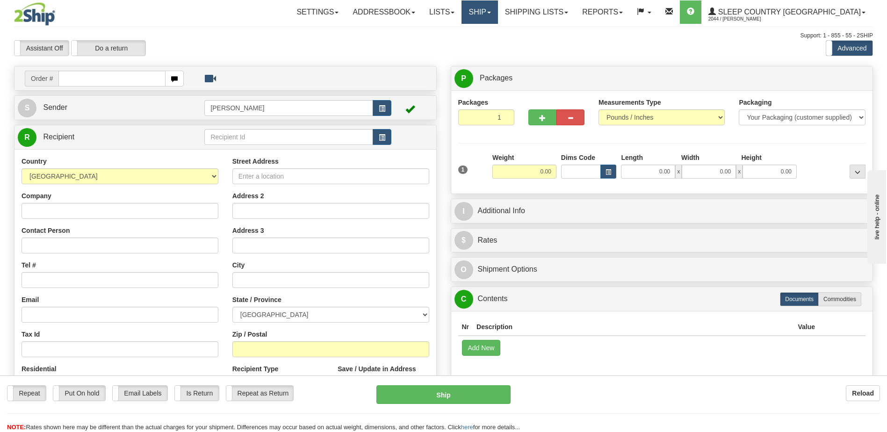
click at [497, 14] on link "Ship" at bounding box center [479, 11] width 36 height 23
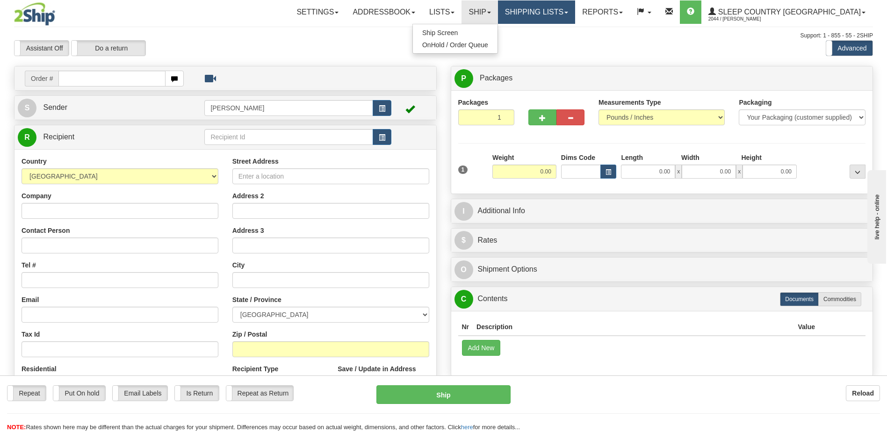
click at [575, 16] on link "Shipping lists" at bounding box center [536, 11] width 77 height 23
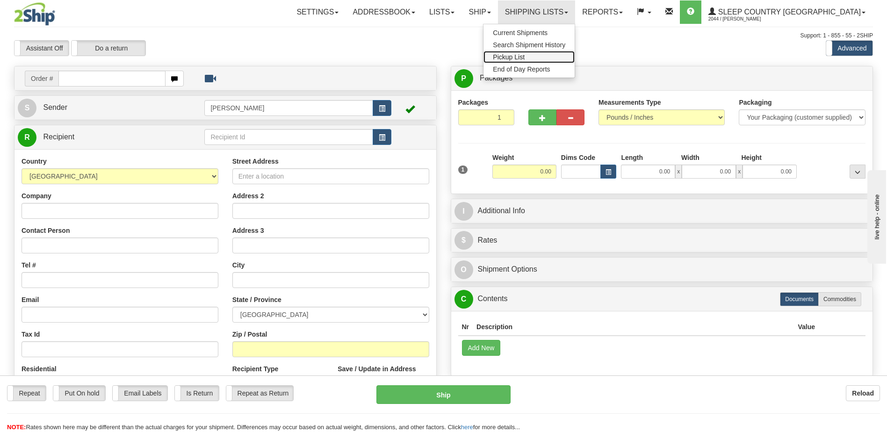
click at [525, 55] on span "Pickup List" at bounding box center [509, 56] width 32 height 7
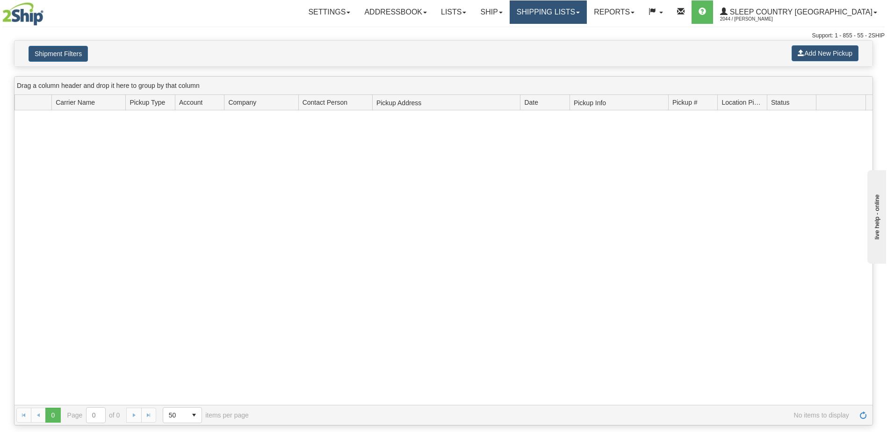
click at [587, 7] on link "Shipping lists" at bounding box center [548, 11] width 77 height 23
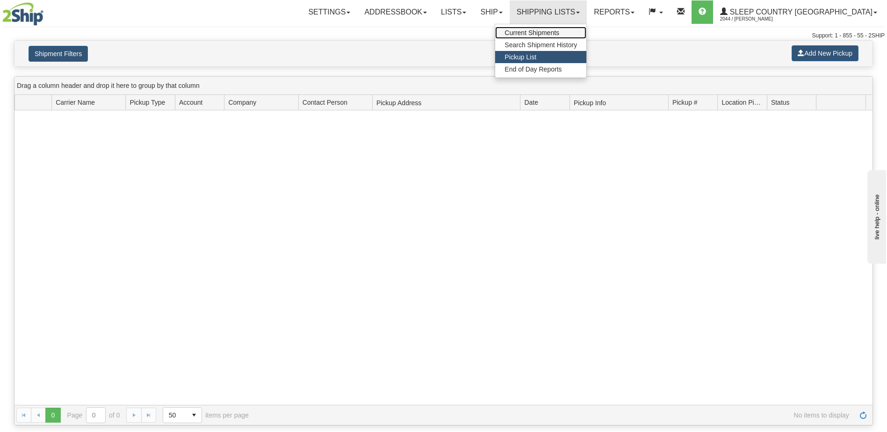
click at [559, 32] on span "Current Shipments" at bounding box center [531, 32] width 55 height 7
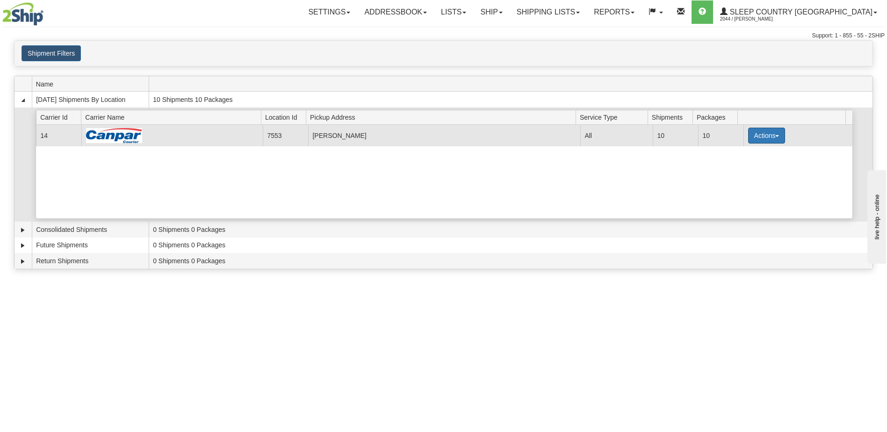
click at [770, 134] on button "Actions" at bounding box center [766, 136] width 37 height 16
click at [738, 202] on span "Print" at bounding box center [728, 201] width 19 height 7
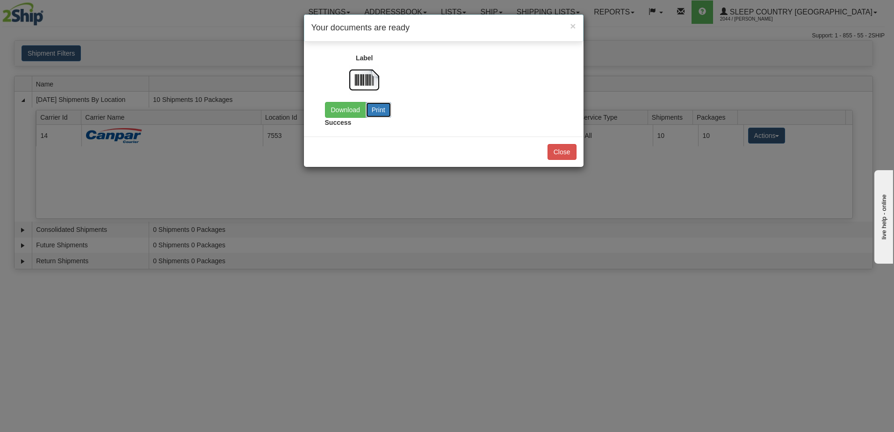
click at [371, 112] on button "Print" at bounding box center [379, 110] width 26 height 16
click at [355, 108] on link "Download" at bounding box center [345, 110] width 41 height 16
